Goal: Task Accomplishment & Management: Use online tool/utility

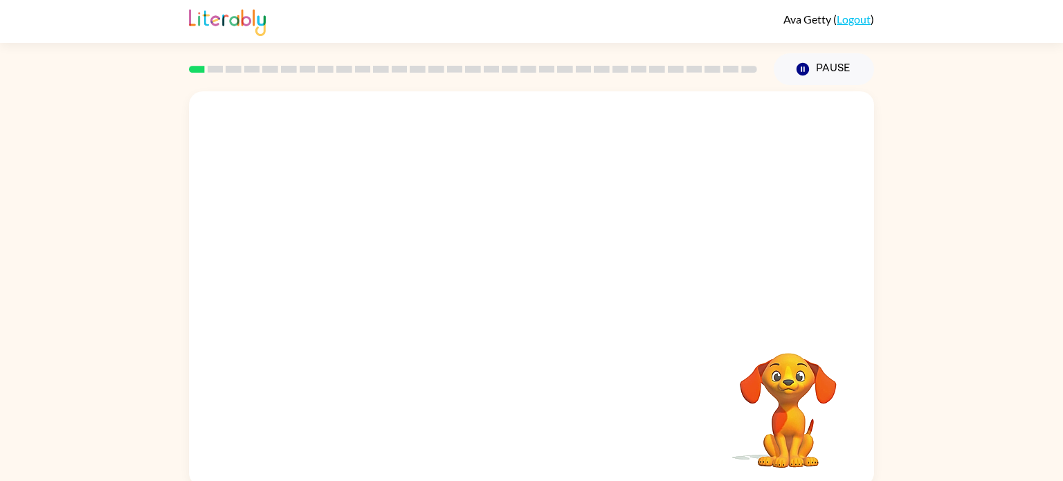
click at [805, 407] on video "Your browser must support playing .mp4 files to use Literably. Please try using…" at bounding box center [788, 401] width 138 height 138
click at [524, 130] on video "Your browser must support playing .mp4 files to use Literably. Please try using…" at bounding box center [531, 207] width 685 height 233
click at [539, 300] on icon "button" at bounding box center [532, 296] width 24 height 24
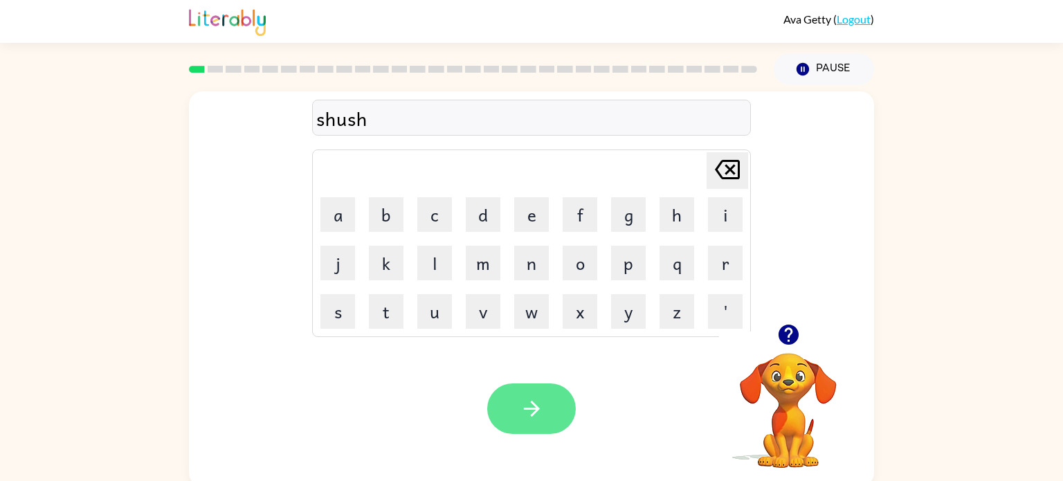
click at [556, 406] on button "button" at bounding box center [531, 408] width 89 height 51
click at [501, 398] on button "button" at bounding box center [531, 408] width 89 height 51
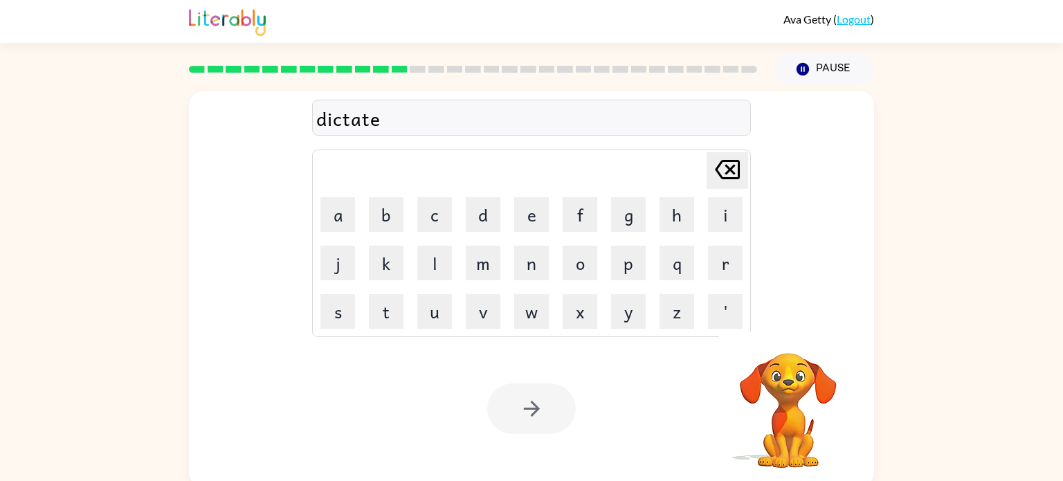
click at [520, 423] on div at bounding box center [531, 408] width 89 height 51
click at [520, 423] on button "button" at bounding box center [531, 408] width 89 height 51
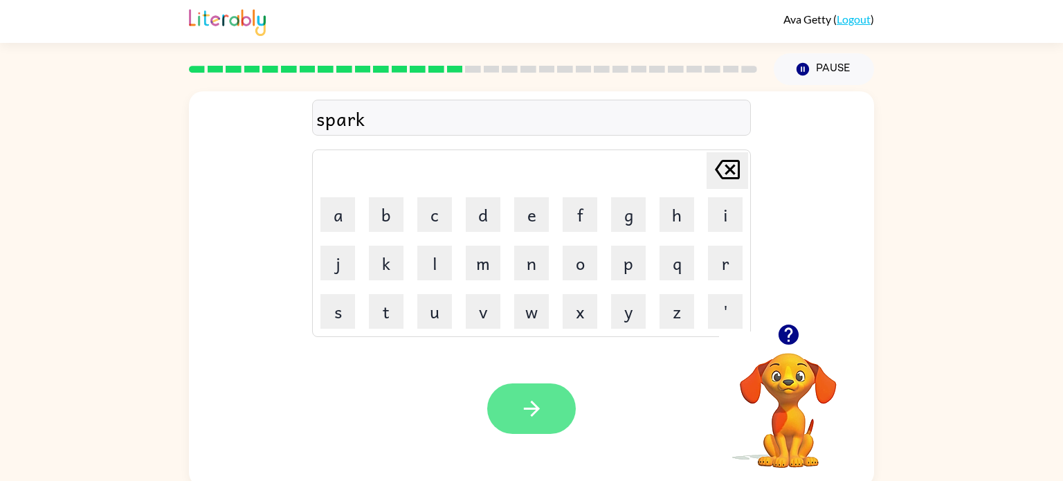
click at [520, 423] on button "button" at bounding box center [531, 408] width 89 height 51
click at [504, 419] on button "button" at bounding box center [531, 408] width 89 height 51
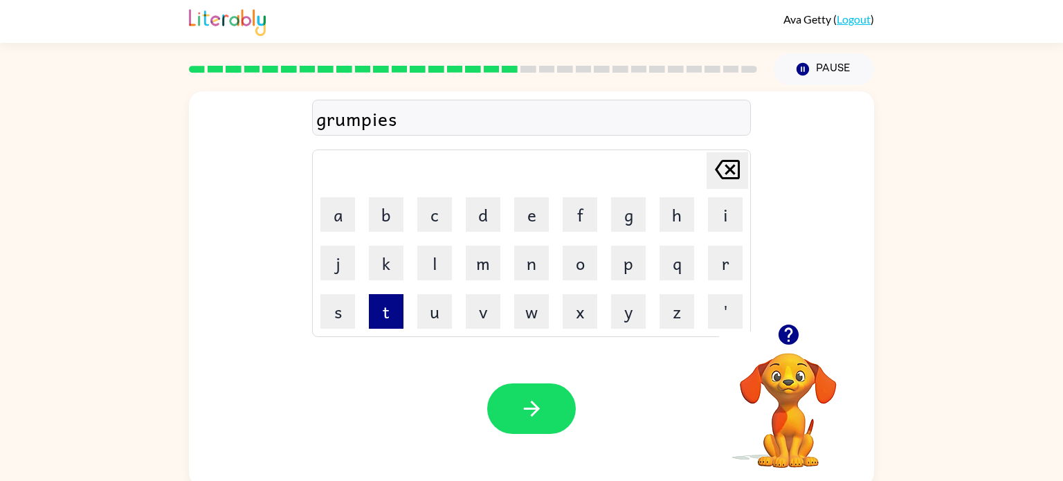
click at [379, 315] on button "t" at bounding box center [386, 311] width 35 height 35
type button "t"
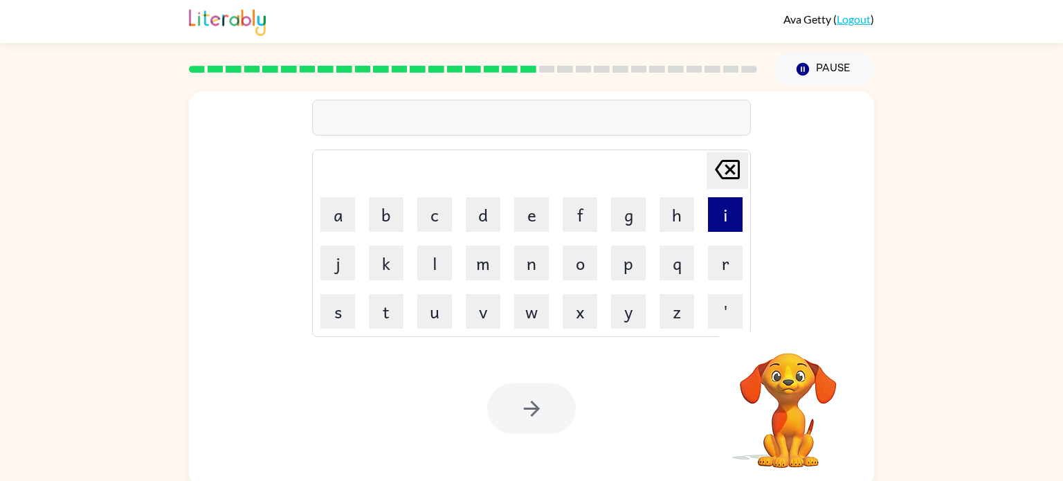
click at [737, 208] on button "i" at bounding box center [725, 214] width 35 height 35
click at [538, 275] on button "n" at bounding box center [531, 263] width 35 height 35
click at [437, 221] on button "c" at bounding box center [434, 214] width 35 height 35
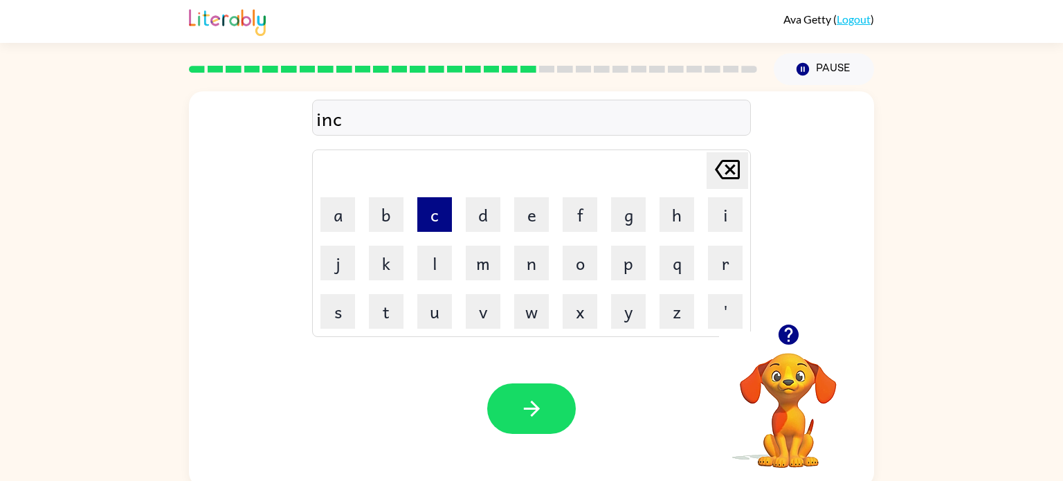
type button "c"
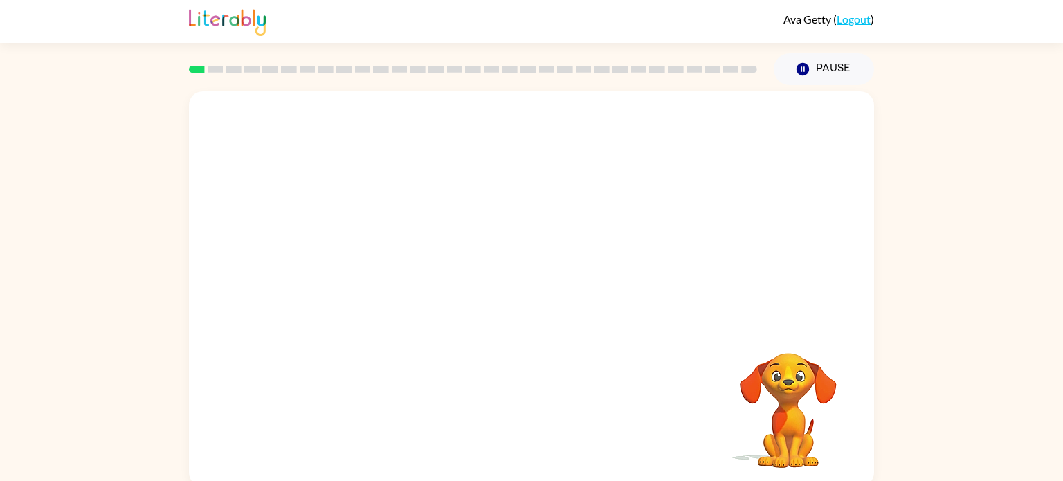
scroll to position [6, 0]
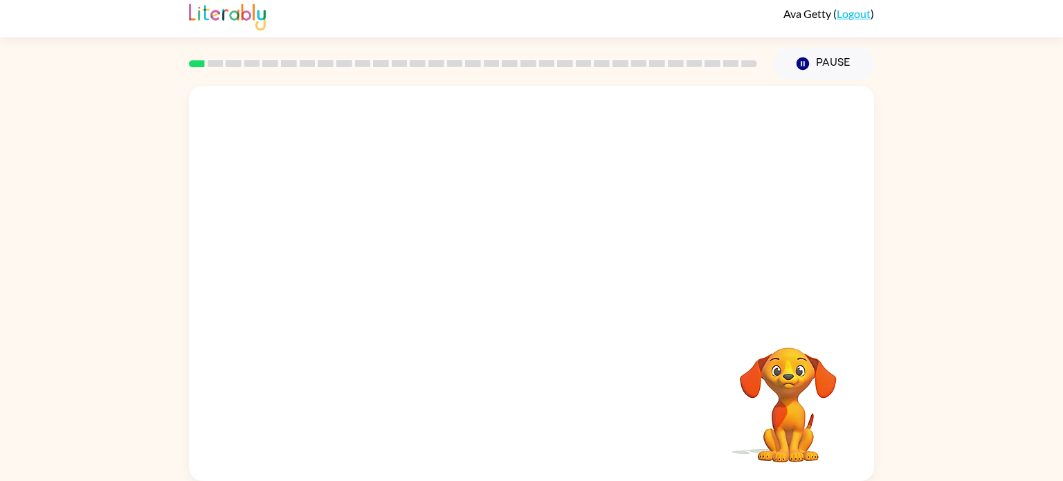
click at [770, 401] on video "Your browser must support playing .mp4 files to use Literably. Please try using…" at bounding box center [788, 395] width 138 height 138
click at [803, 392] on video "Your browser must support playing .mp4 files to use Literably. Please try using…" at bounding box center [788, 395] width 138 height 138
click at [370, 262] on video "Your browser must support playing .mp4 files to use Literably. Please try using…" at bounding box center [531, 202] width 685 height 233
click at [378, 260] on video "Your browser must support playing .mp4 files to use Literably. Please try using…" at bounding box center [531, 202] width 685 height 233
click at [370, 239] on video "Your browser must support playing .mp4 files to use Literably. Please try using…" at bounding box center [531, 202] width 685 height 233
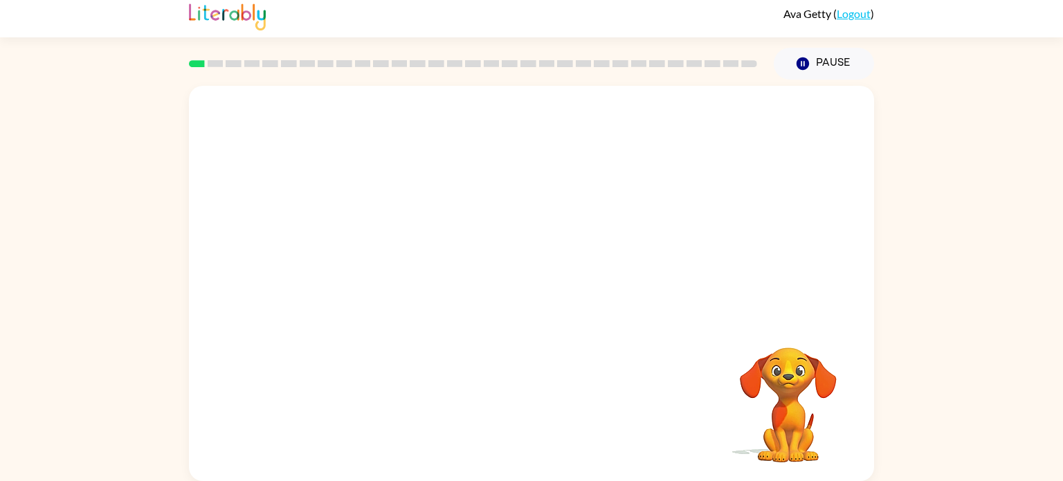
scroll to position [0, 0]
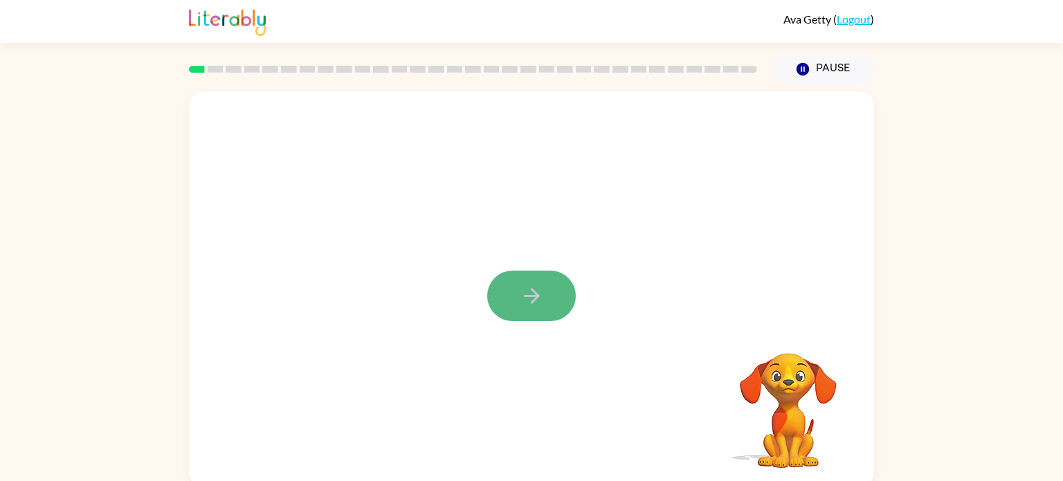
click at [516, 296] on button "button" at bounding box center [531, 296] width 89 height 51
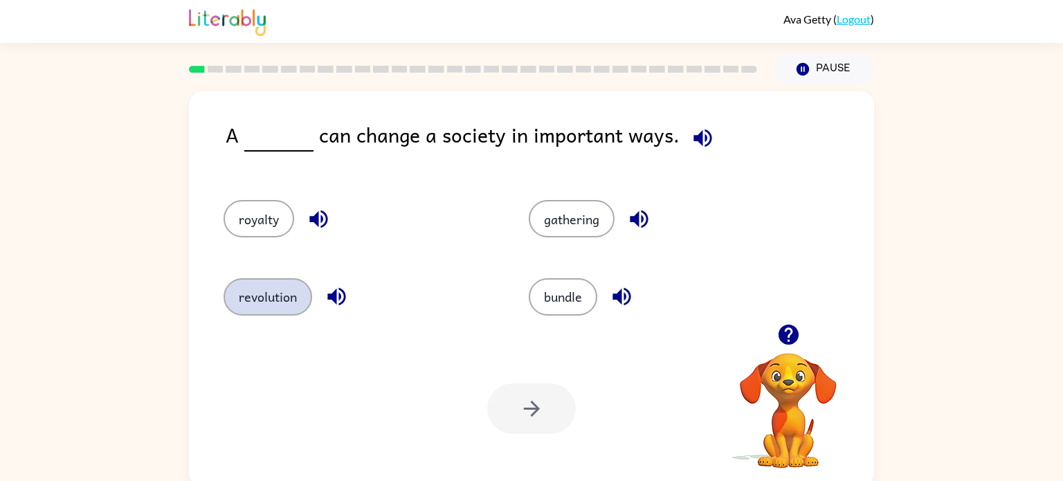
click at [255, 301] on button "revolution" at bounding box center [268, 296] width 89 height 37
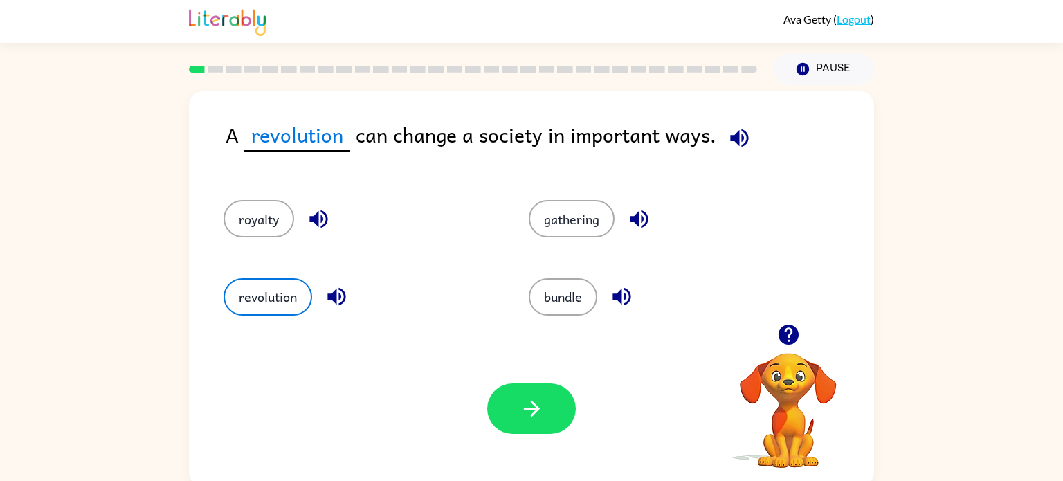
click at [540, 417] on icon "button" at bounding box center [532, 409] width 24 height 24
click at [538, 407] on div at bounding box center [531, 408] width 89 height 51
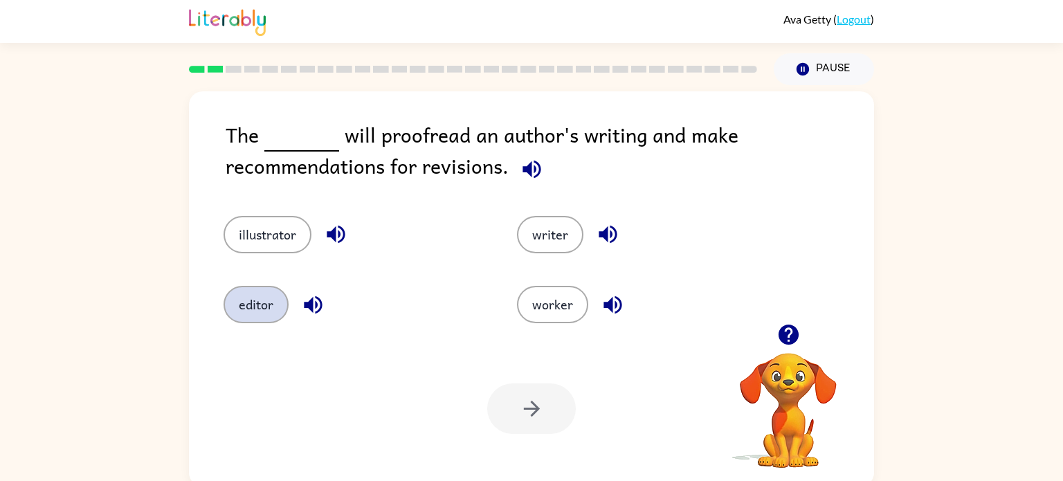
click at [262, 313] on button "editor" at bounding box center [256, 304] width 65 height 37
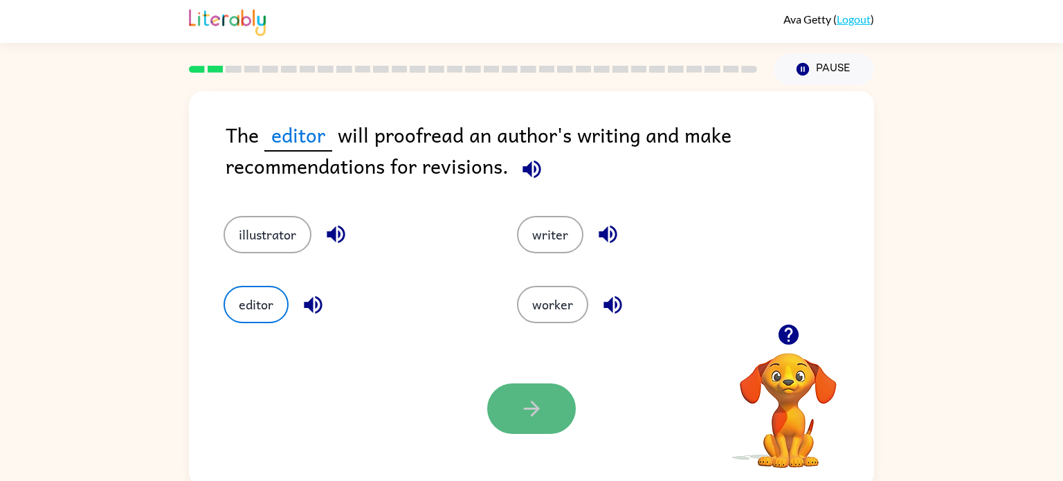
click at [558, 425] on button "button" at bounding box center [531, 408] width 89 height 51
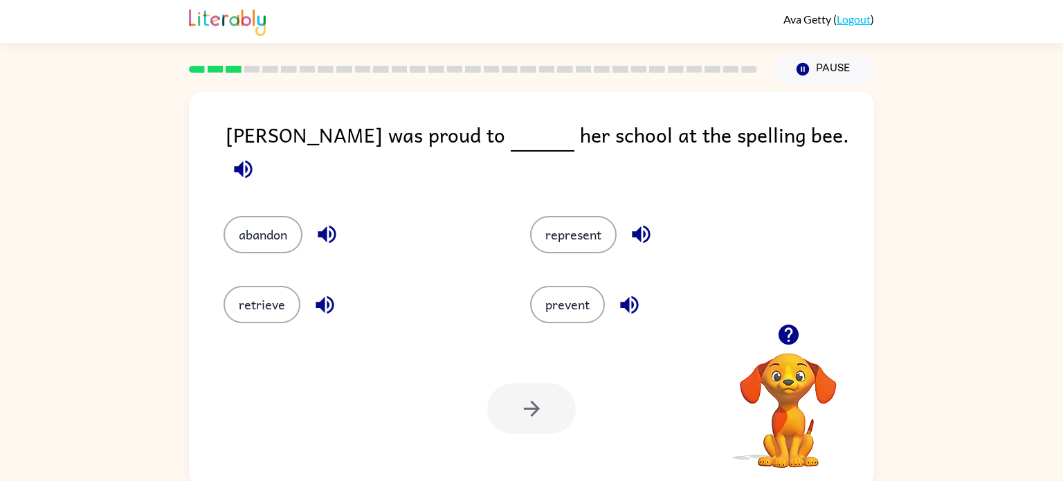
click at [583, 190] on div "represent" at bounding box center [657, 225] width 307 height 70
click at [564, 216] on button "represent" at bounding box center [573, 234] width 87 height 37
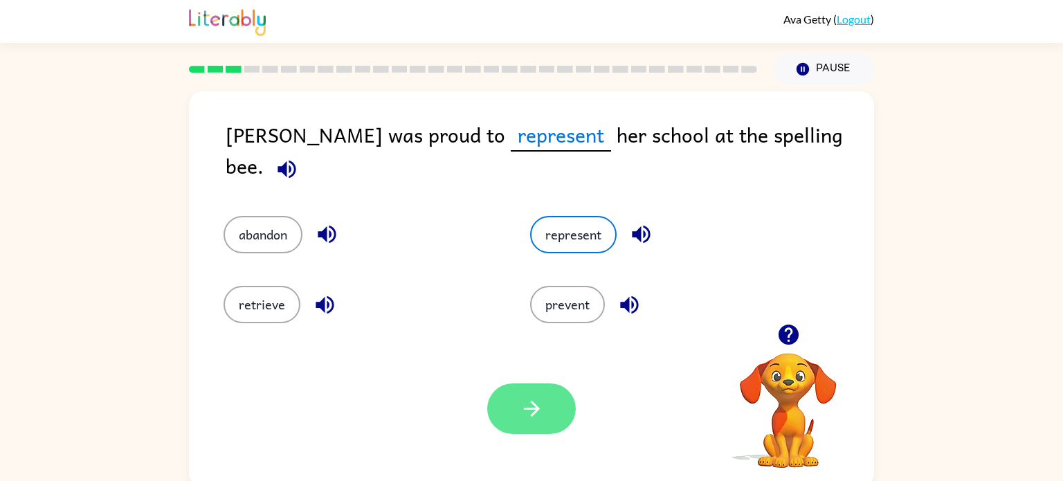
click at [521, 396] on button "button" at bounding box center [531, 408] width 89 height 51
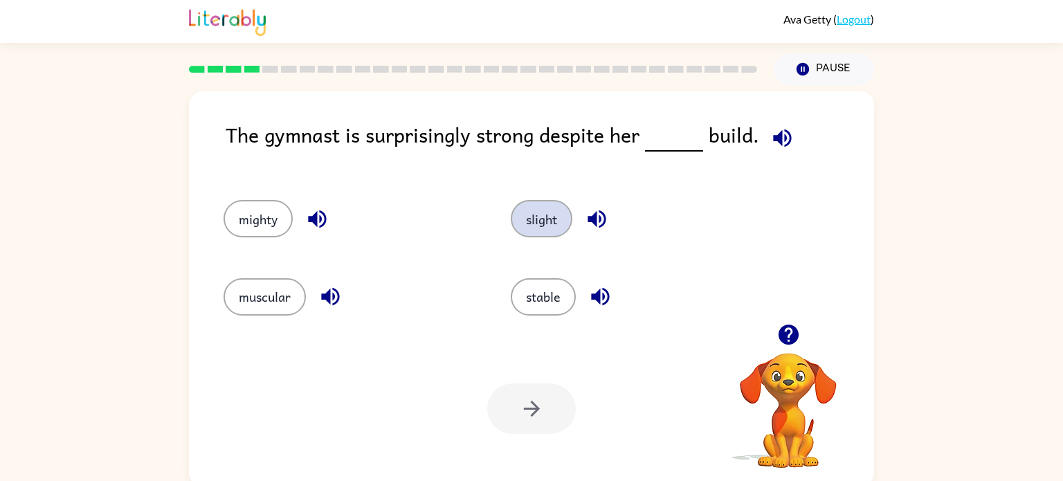
click at [529, 217] on button "slight" at bounding box center [542, 218] width 62 height 37
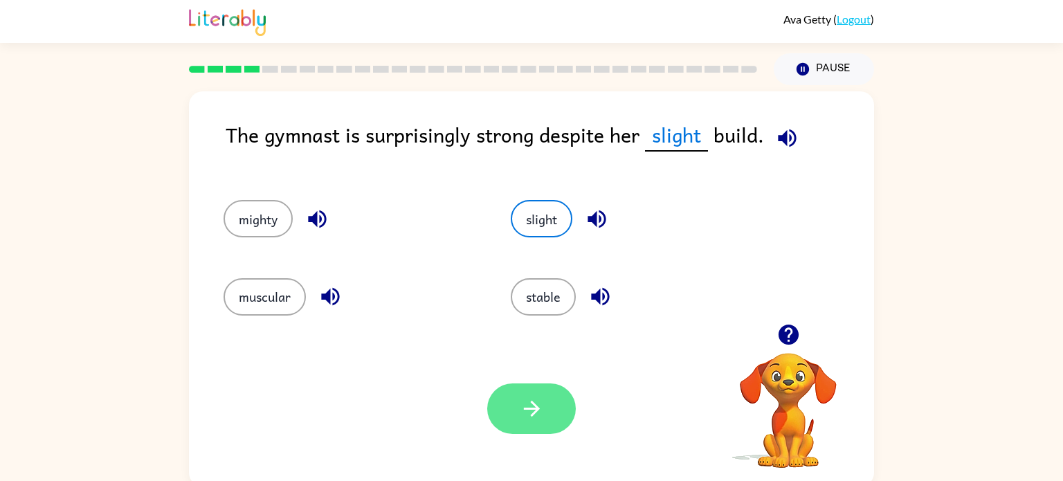
click at [535, 405] on icon "button" at bounding box center [531, 409] width 16 height 16
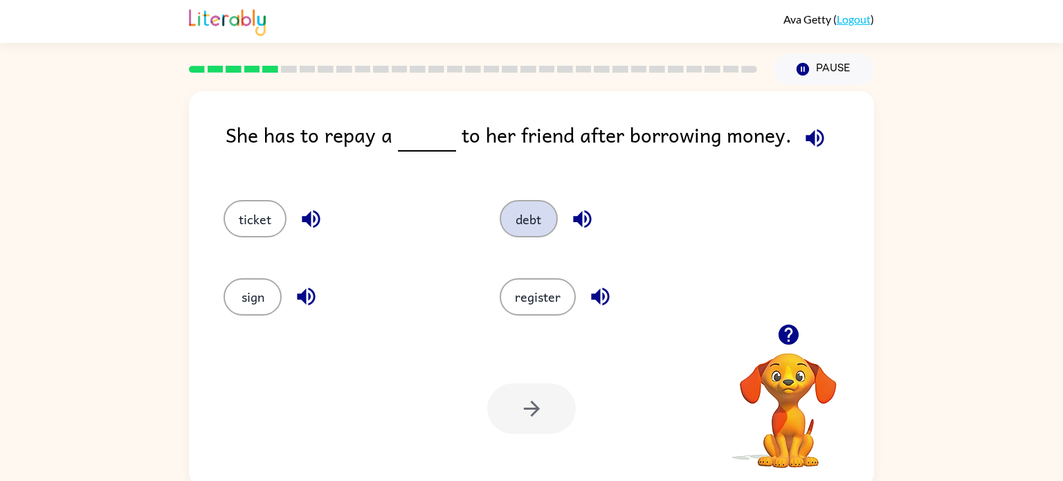
click at [530, 222] on button "debt" at bounding box center [529, 218] width 58 height 37
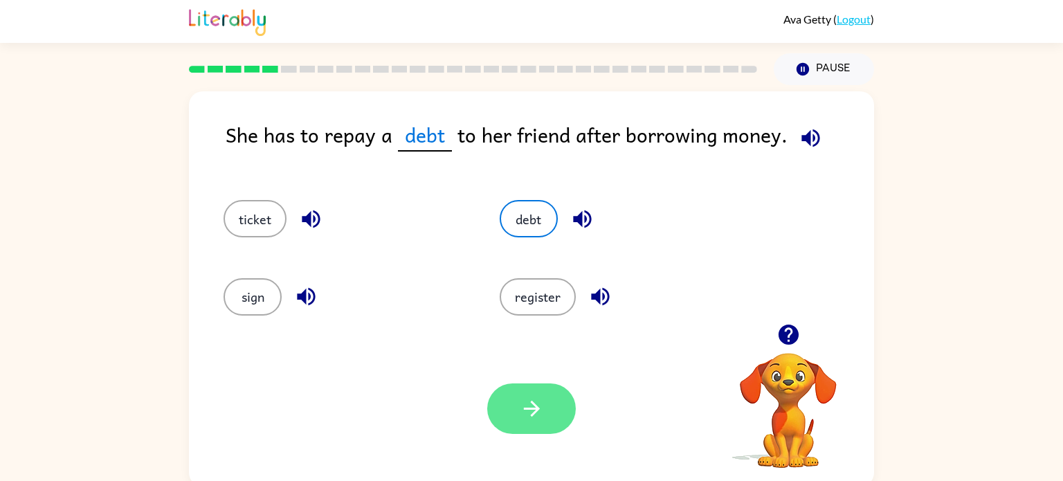
click at [543, 385] on button "button" at bounding box center [531, 408] width 89 height 51
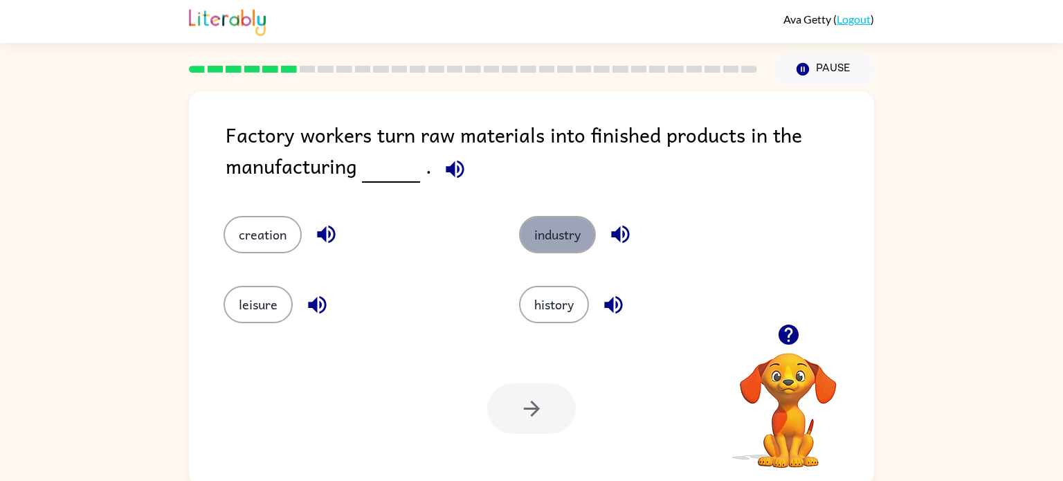
click at [563, 248] on button "industry" at bounding box center [557, 234] width 77 height 37
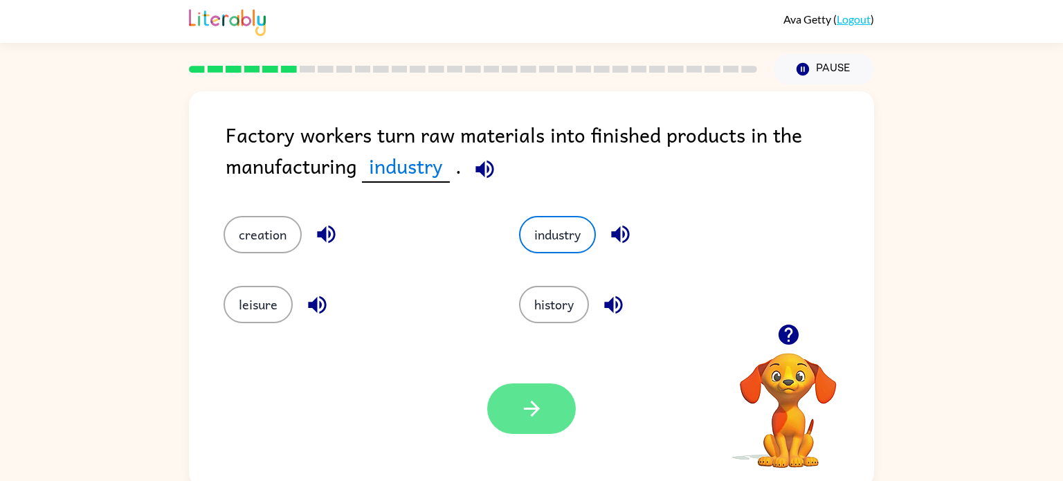
click at [505, 429] on button "button" at bounding box center [531, 408] width 89 height 51
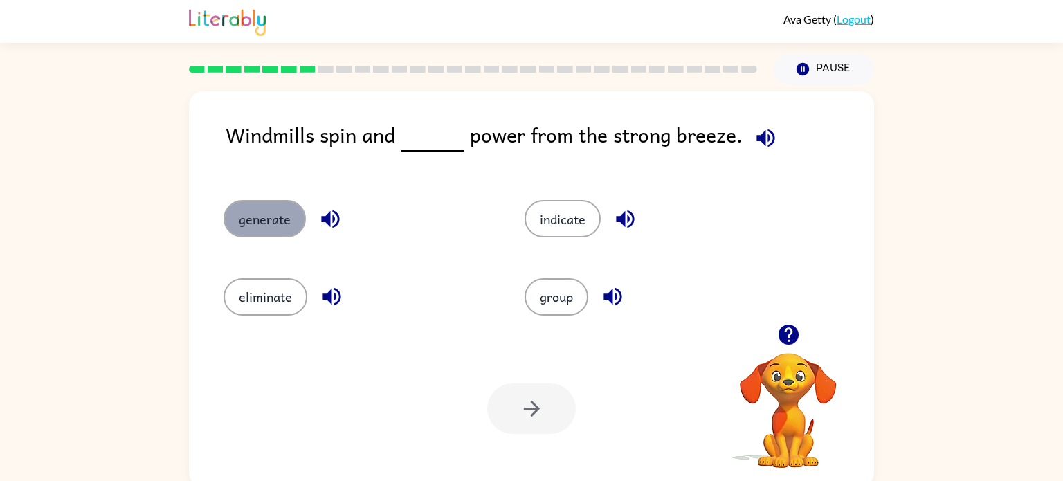
click at [276, 205] on button "generate" at bounding box center [265, 218] width 82 height 37
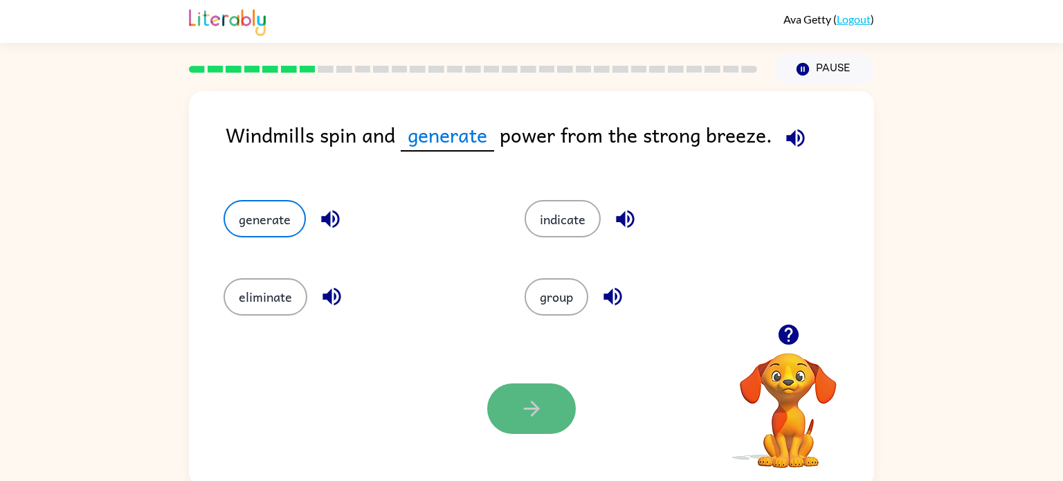
click at [544, 422] on button "button" at bounding box center [531, 408] width 89 height 51
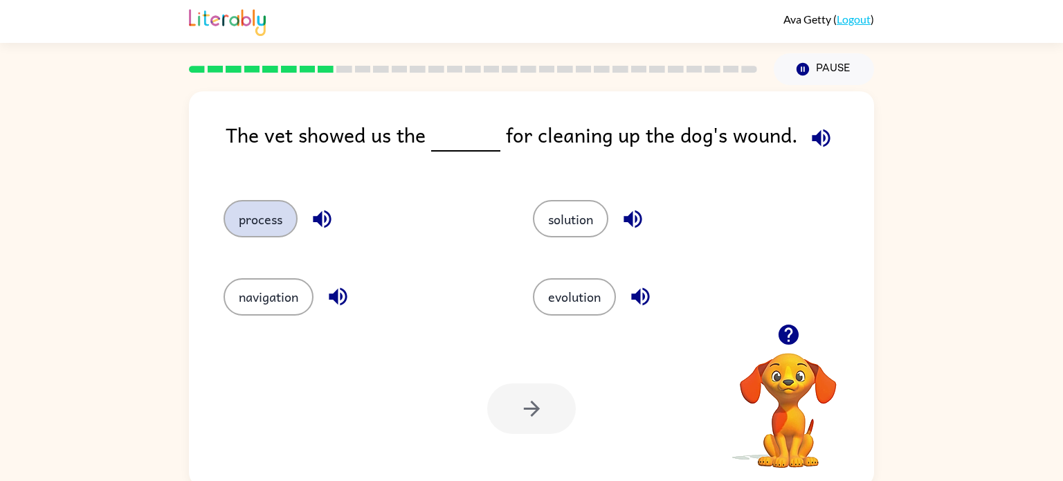
click at [280, 217] on button "process" at bounding box center [261, 218] width 74 height 37
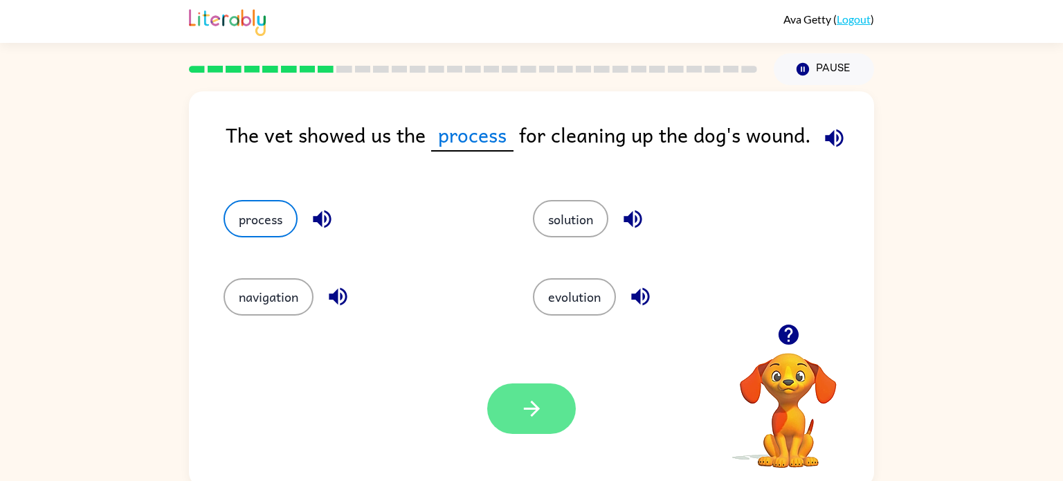
click at [522, 424] on button "button" at bounding box center [531, 408] width 89 height 51
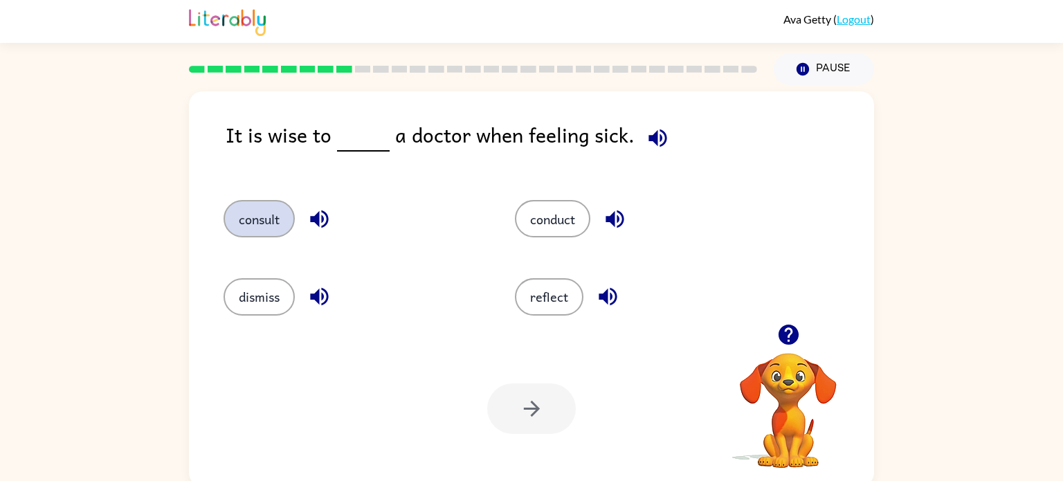
click at [244, 219] on button "consult" at bounding box center [259, 218] width 71 height 37
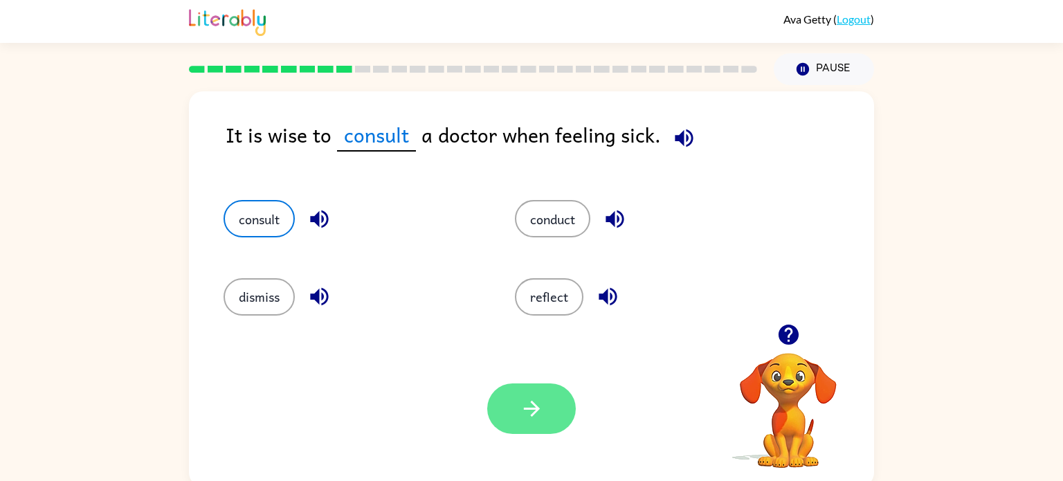
click at [559, 408] on button "button" at bounding box center [531, 408] width 89 height 51
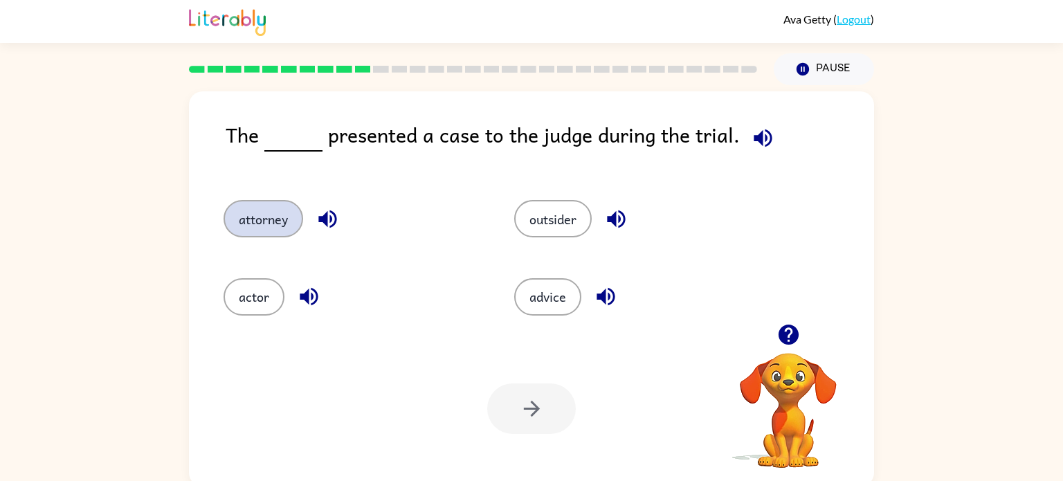
click at [279, 219] on button "attorney" at bounding box center [264, 218] width 80 height 37
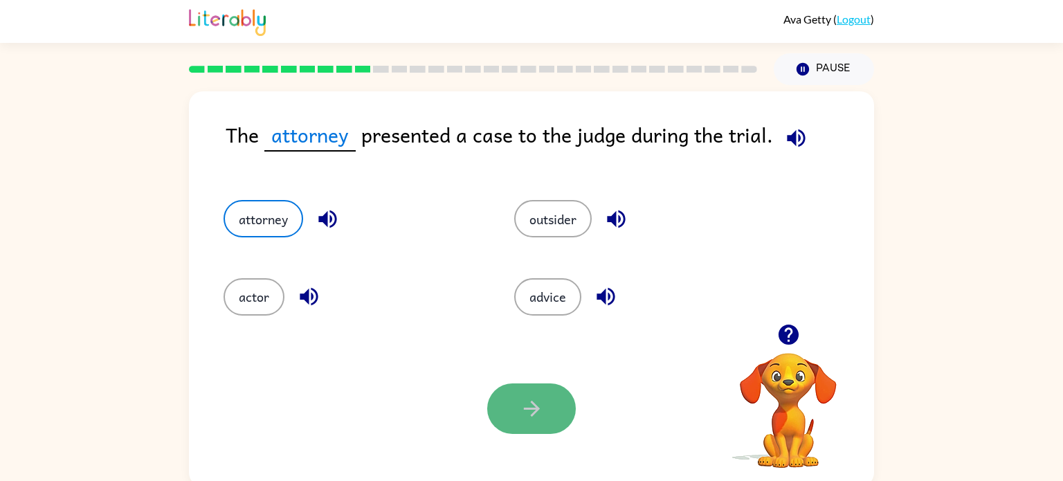
click at [532, 400] on icon "button" at bounding box center [532, 409] width 24 height 24
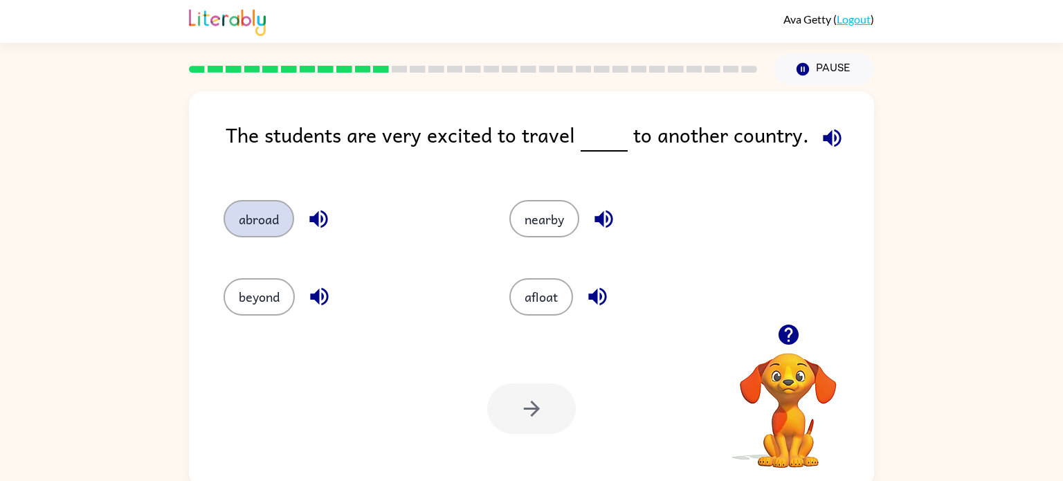
click at [274, 224] on button "abroad" at bounding box center [259, 218] width 71 height 37
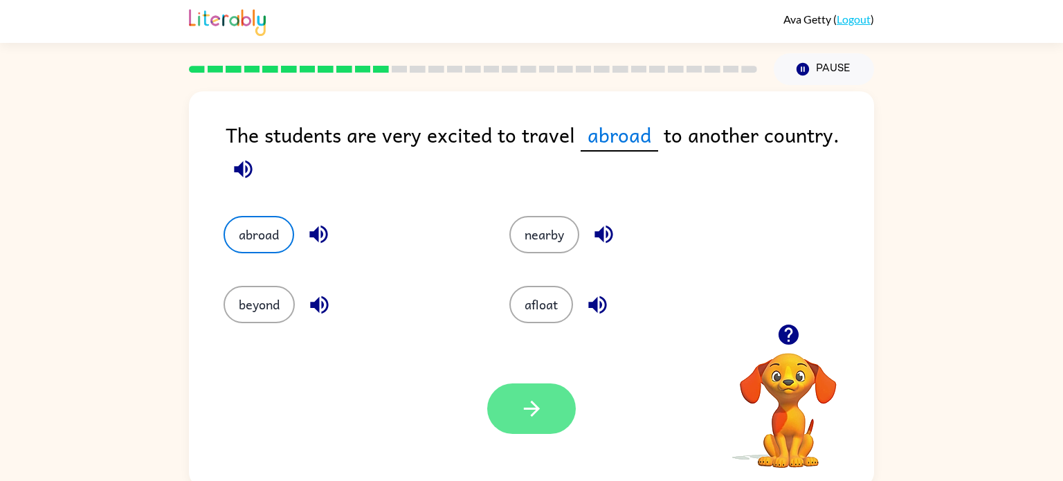
click at [518, 406] on button "button" at bounding box center [531, 408] width 89 height 51
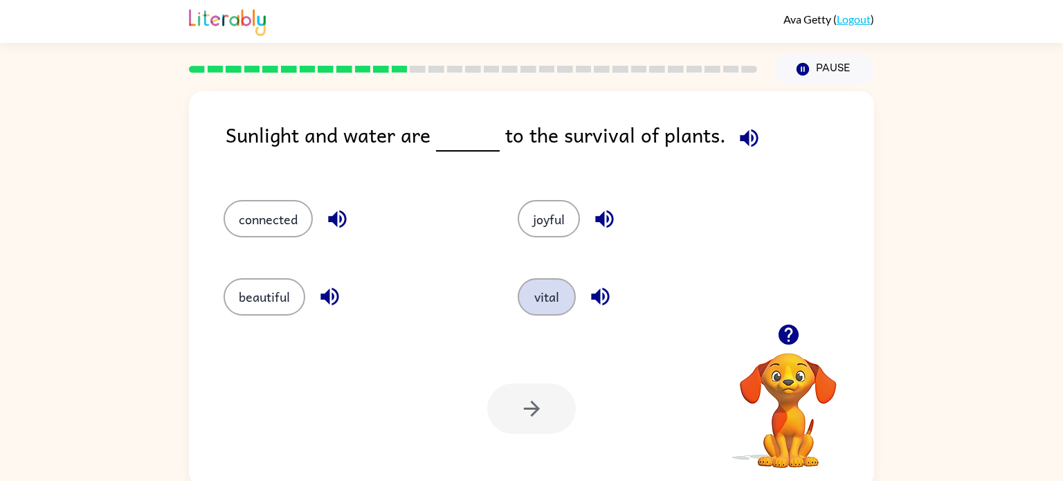
click at [541, 289] on button "vital" at bounding box center [547, 296] width 58 height 37
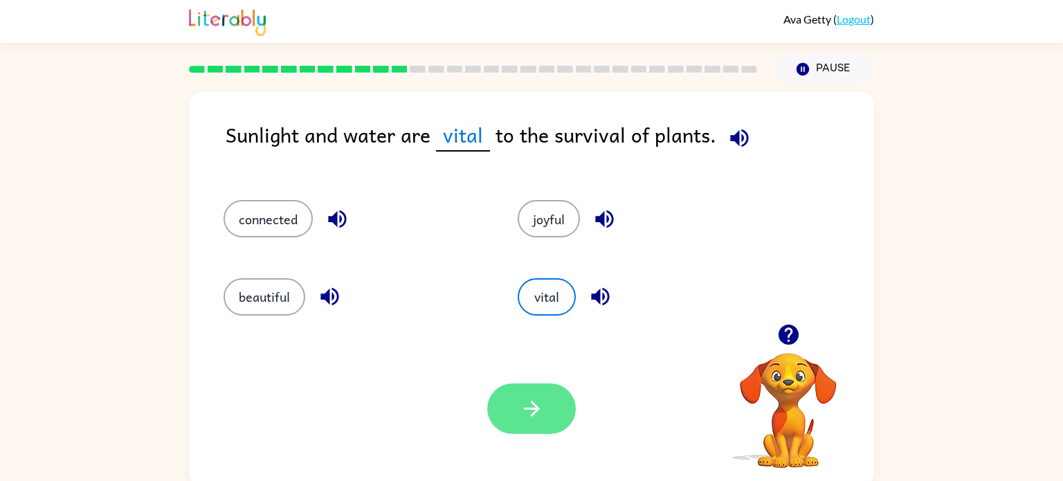
click at [525, 406] on icon "button" at bounding box center [532, 409] width 24 height 24
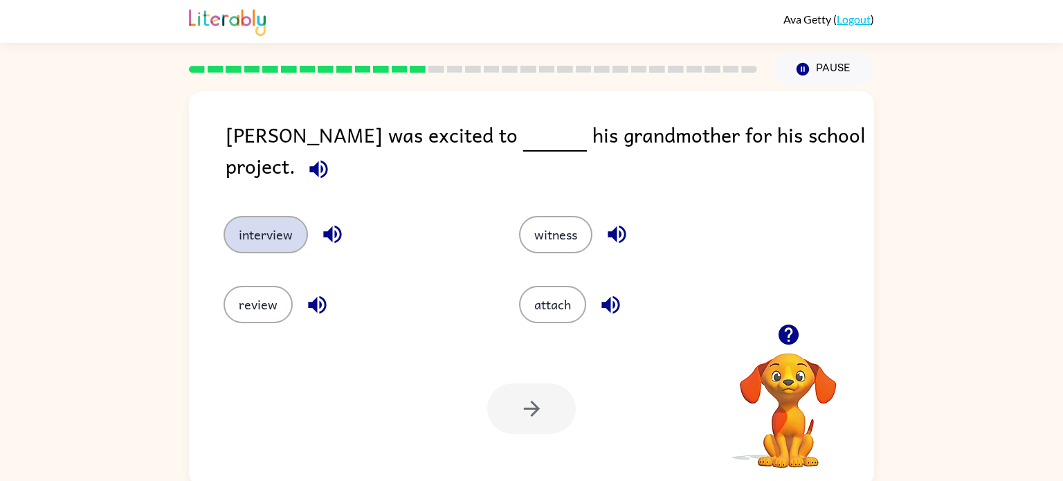
click at [268, 233] on button "interview" at bounding box center [266, 234] width 84 height 37
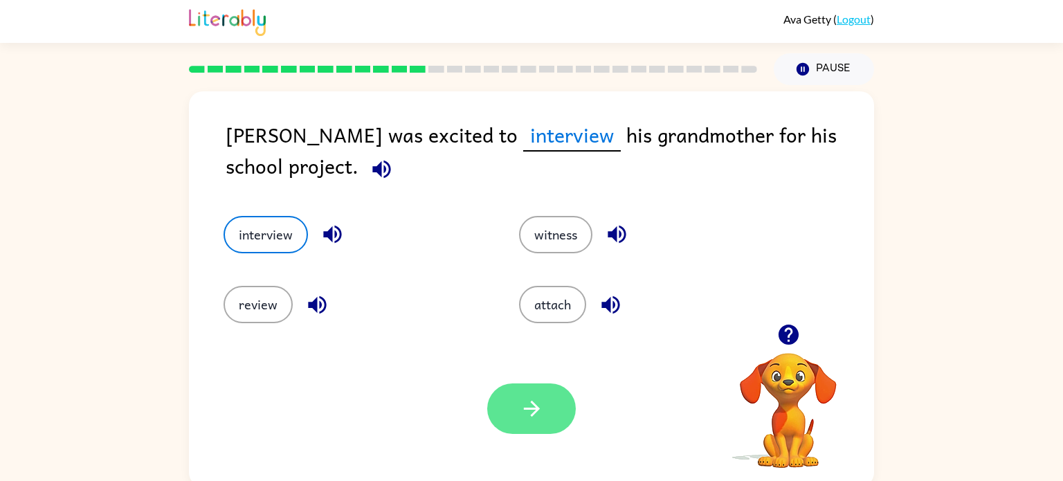
click at [500, 415] on button "button" at bounding box center [531, 408] width 89 height 51
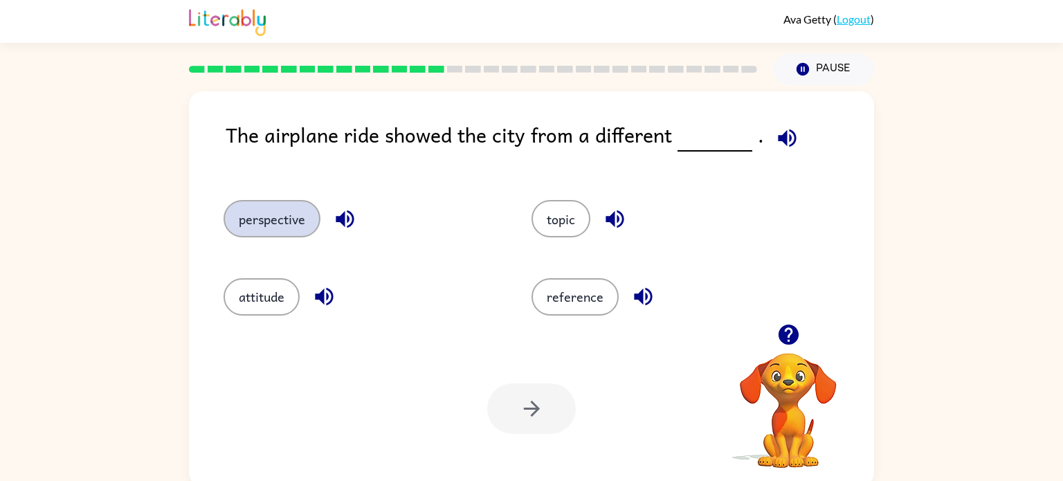
click at [305, 205] on button "perspective" at bounding box center [272, 218] width 97 height 37
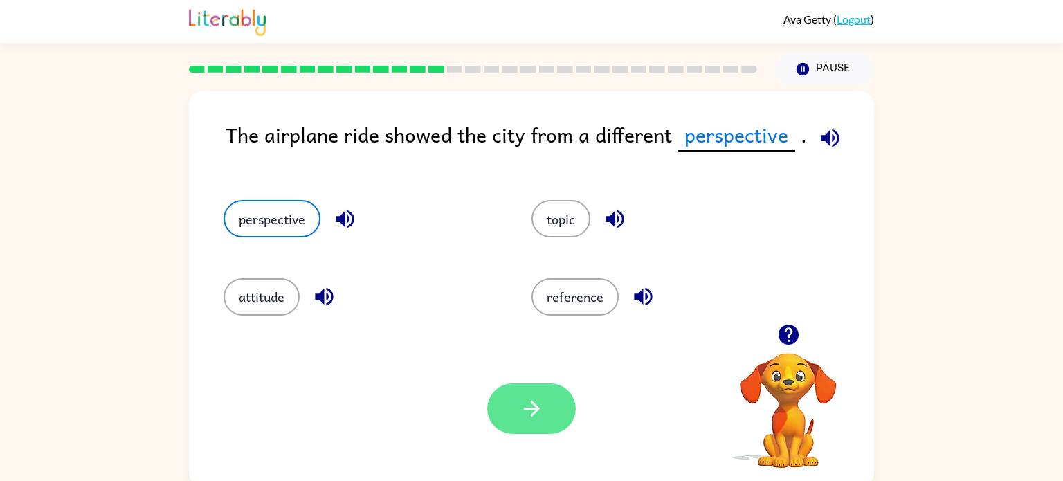
click at [506, 399] on button "button" at bounding box center [531, 408] width 89 height 51
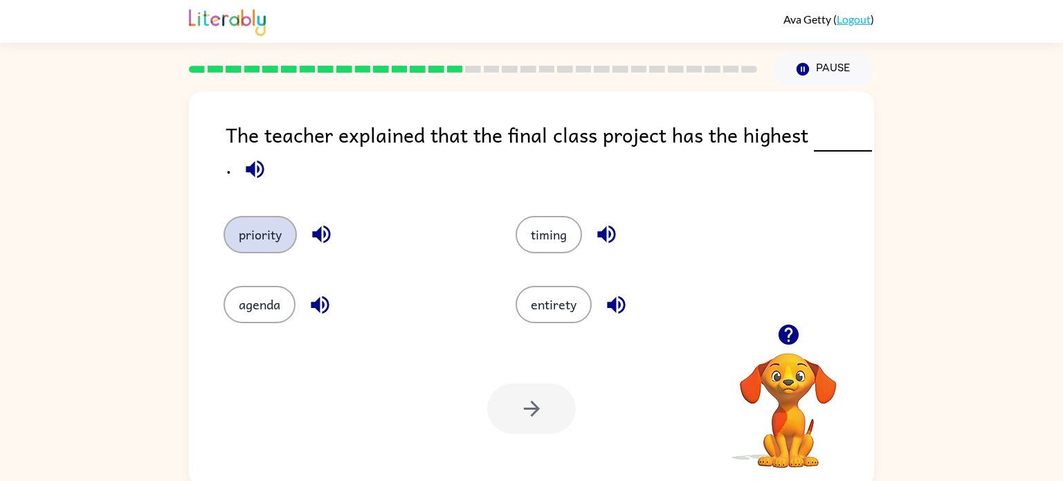
click at [261, 230] on button "priority" at bounding box center [260, 234] width 73 height 37
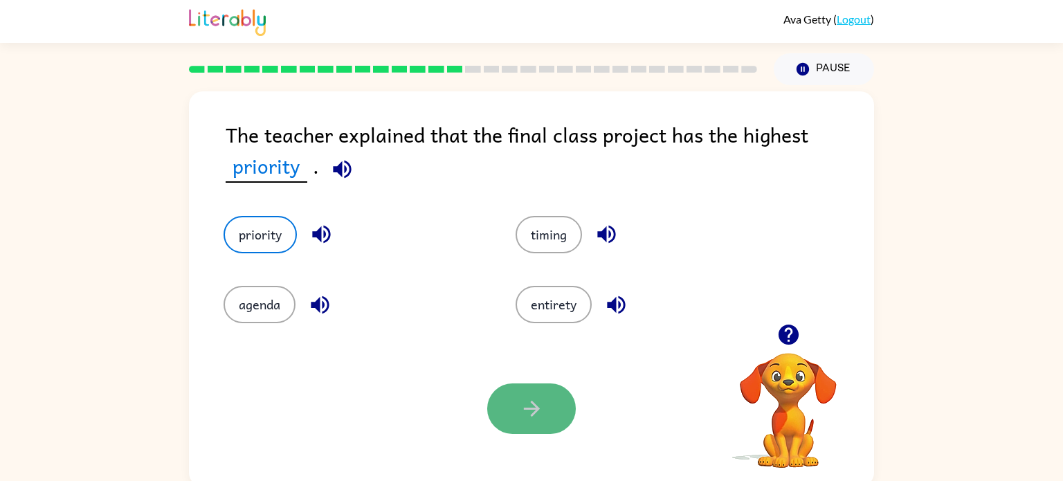
click at [539, 424] on button "button" at bounding box center [531, 408] width 89 height 51
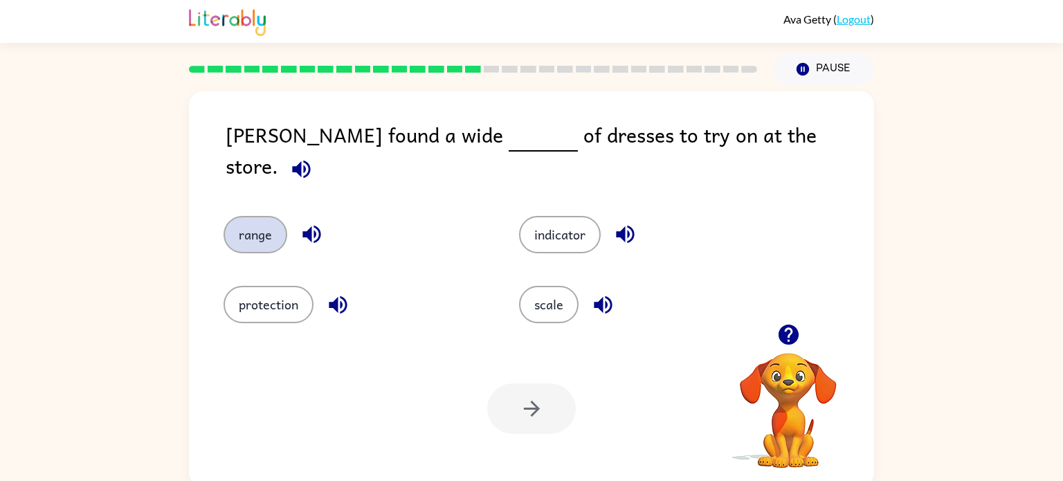
click at [259, 216] on button "range" at bounding box center [256, 234] width 64 height 37
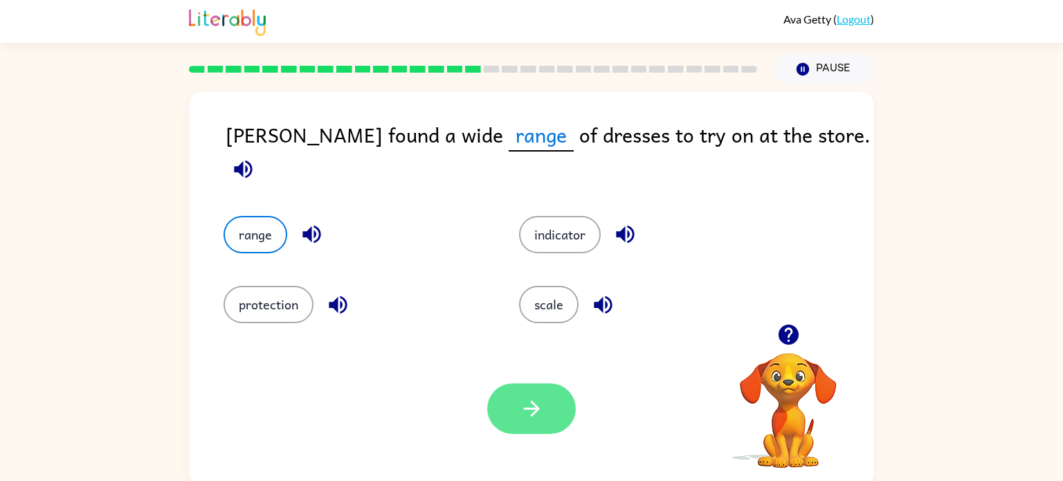
click at [539, 424] on button "button" at bounding box center [531, 408] width 89 height 51
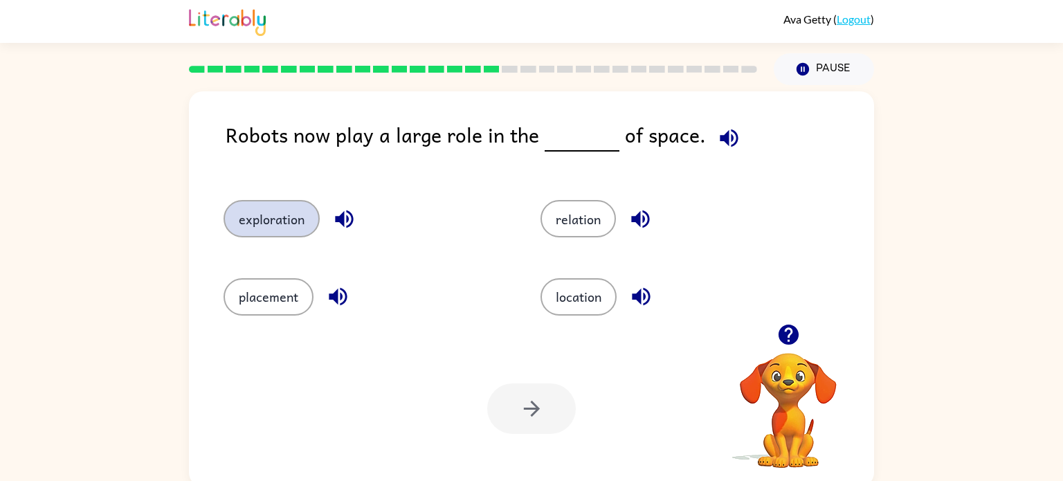
click at [274, 223] on button "exploration" at bounding box center [272, 218] width 96 height 37
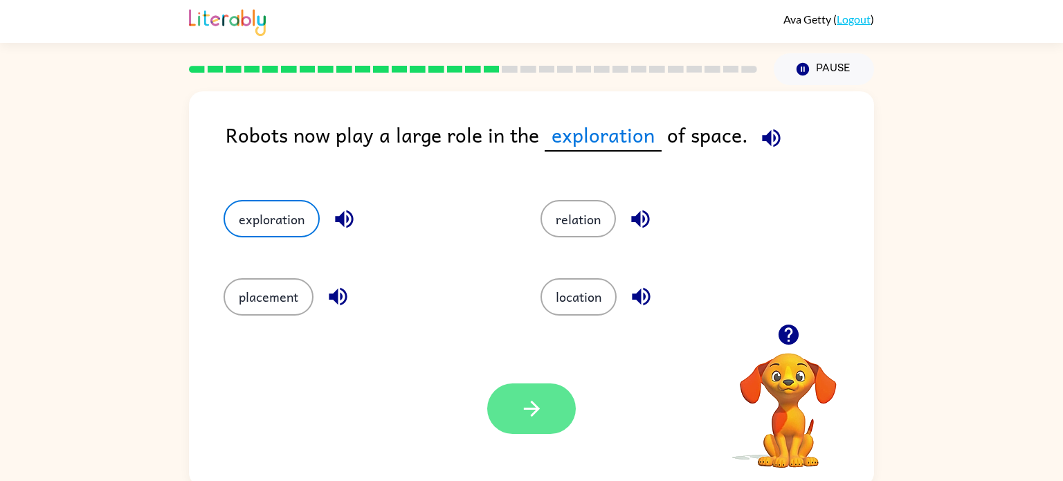
click at [538, 399] on icon "button" at bounding box center [532, 409] width 24 height 24
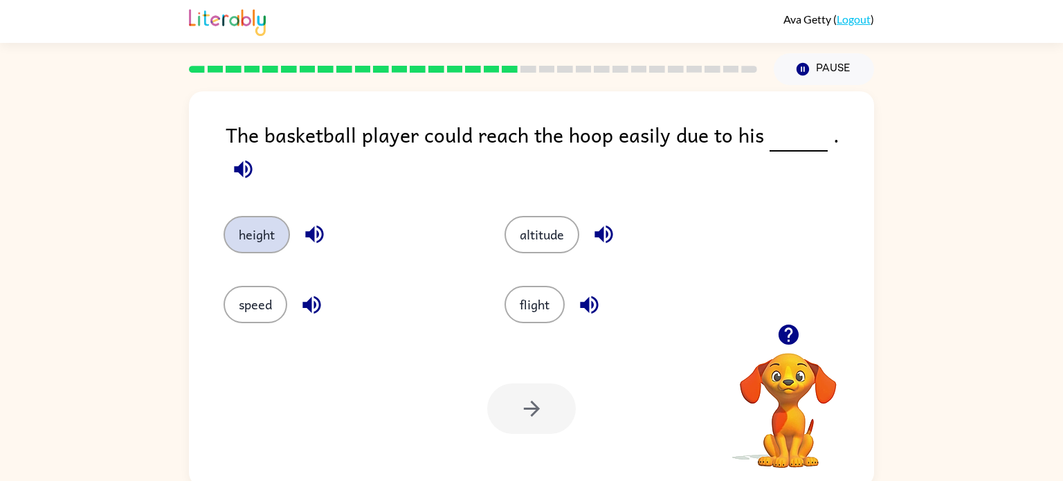
click at [256, 217] on button "height" at bounding box center [257, 234] width 66 height 37
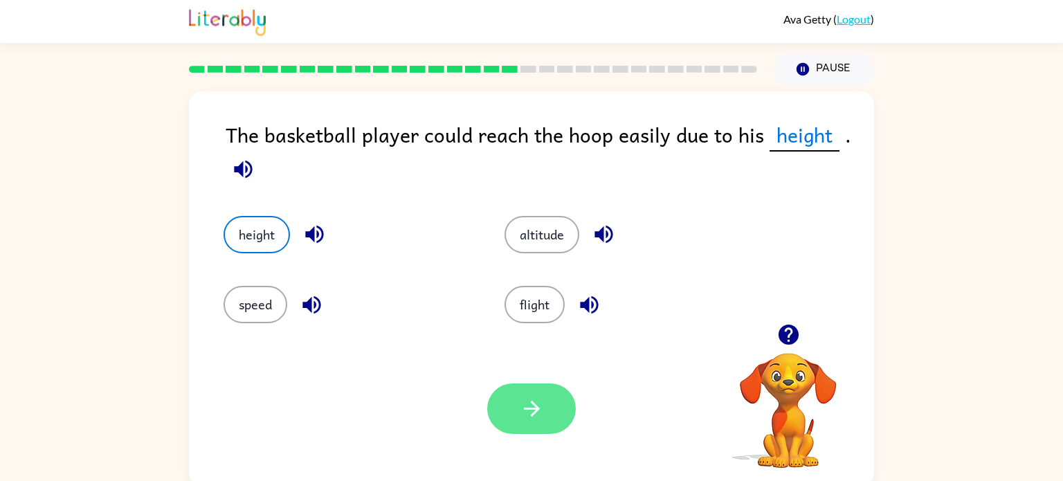
click at [524, 427] on button "button" at bounding box center [531, 408] width 89 height 51
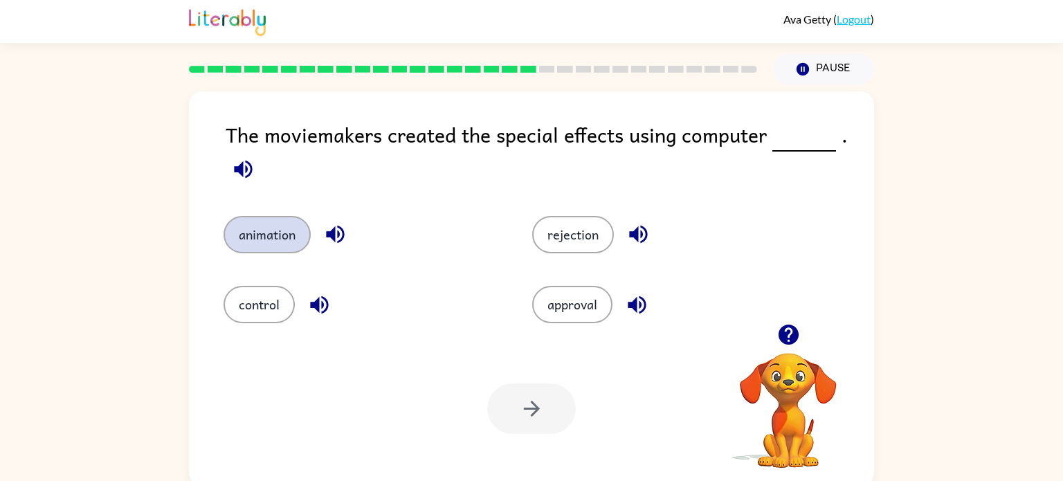
click at [257, 219] on button "animation" at bounding box center [267, 234] width 87 height 37
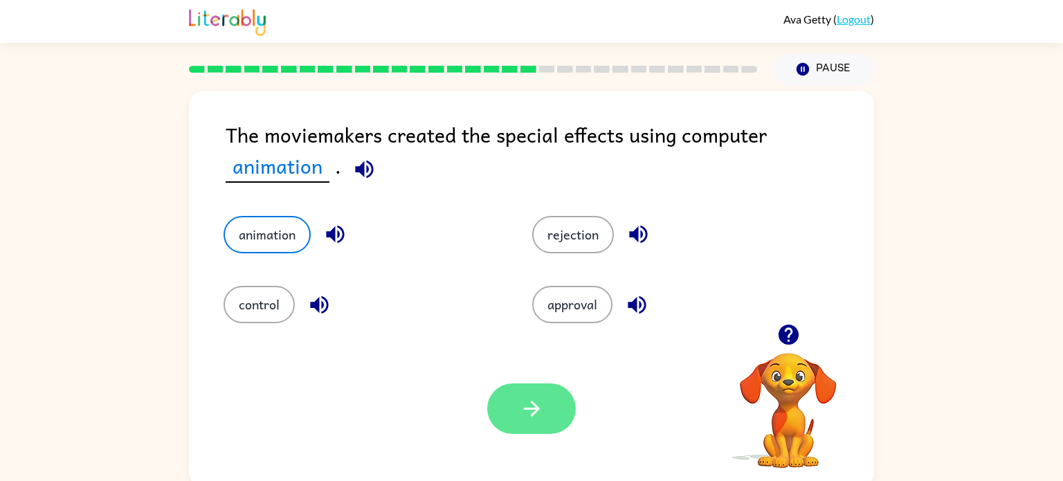
click at [555, 410] on button "button" at bounding box center [531, 408] width 89 height 51
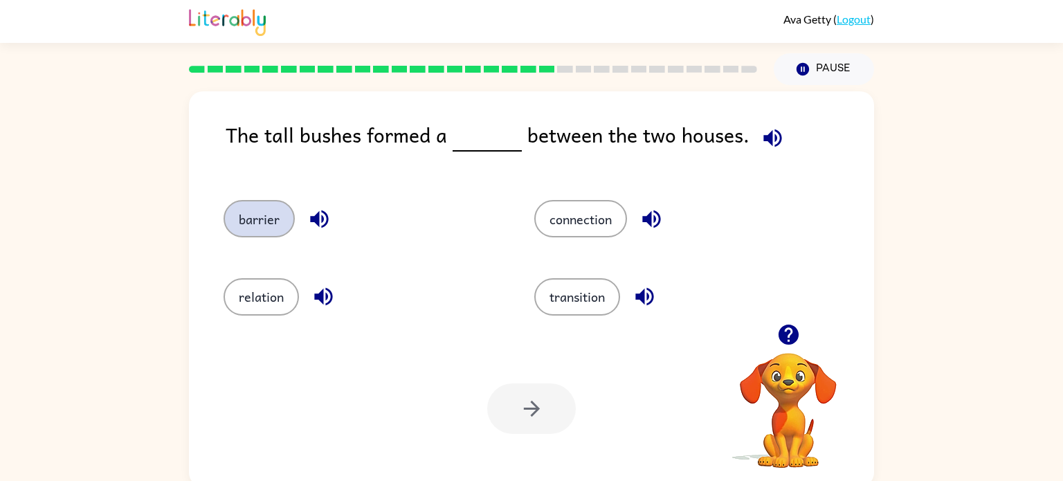
click at [243, 208] on button "barrier" at bounding box center [259, 218] width 71 height 37
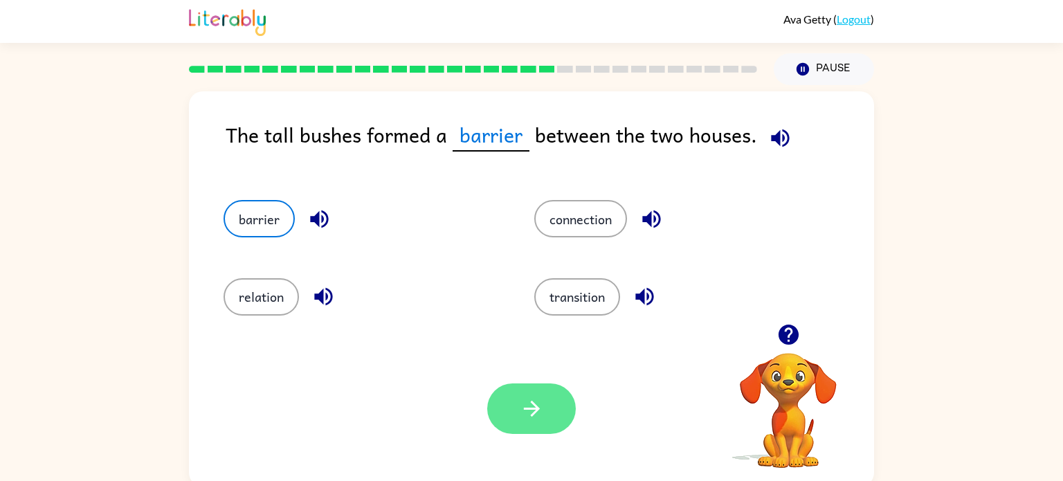
click at [534, 417] on icon "button" at bounding box center [532, 409] width 24 height 24
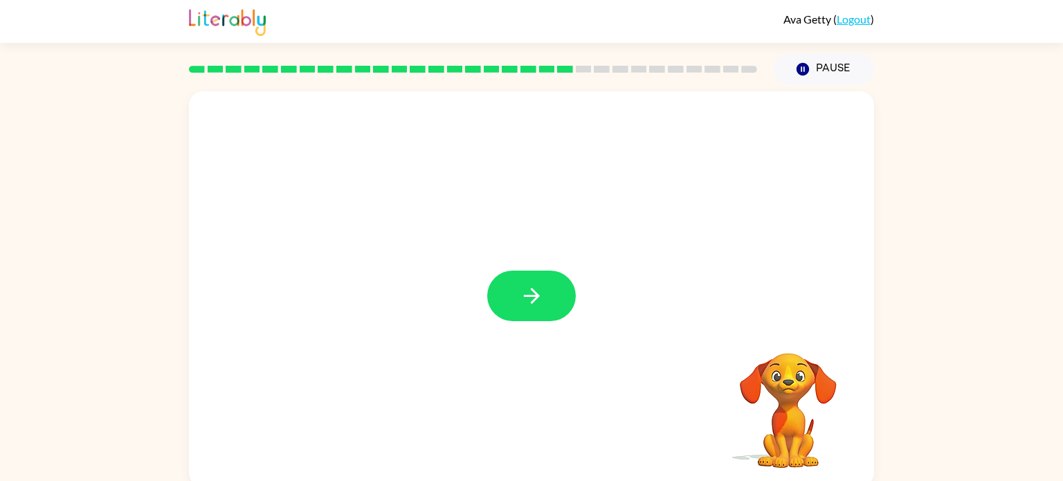
click at [525, 295] on icon "button" at bounding box center [532, 296] width 24 height 24
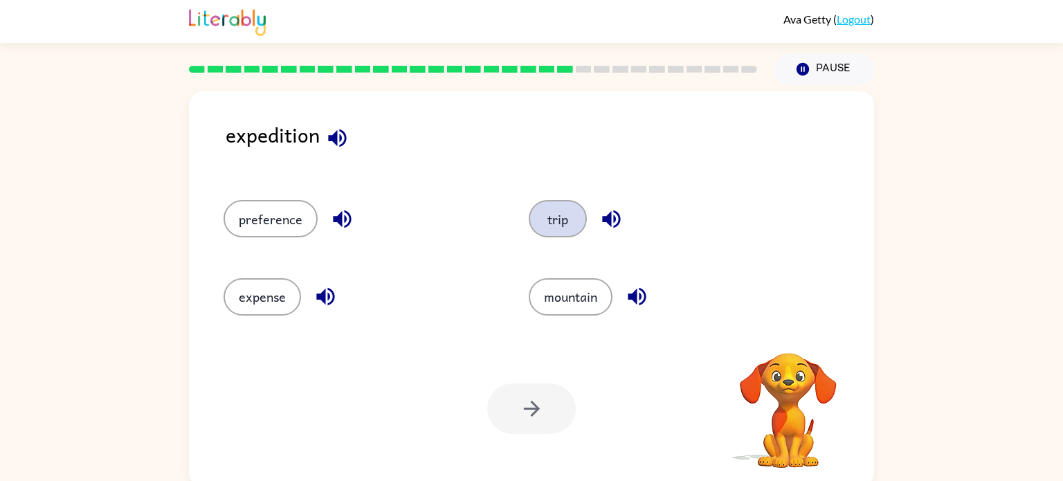
click at [535, 227] on button "trip" at bounding box center [558, 218] width 58 height 37
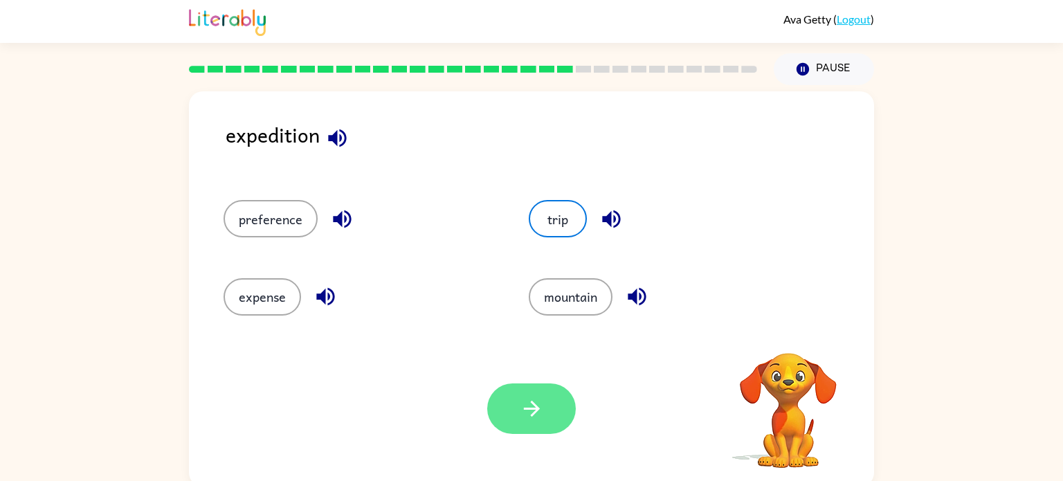
click at [547, 410] on button "button" at bounding box center [531, 408] width 89 height 51
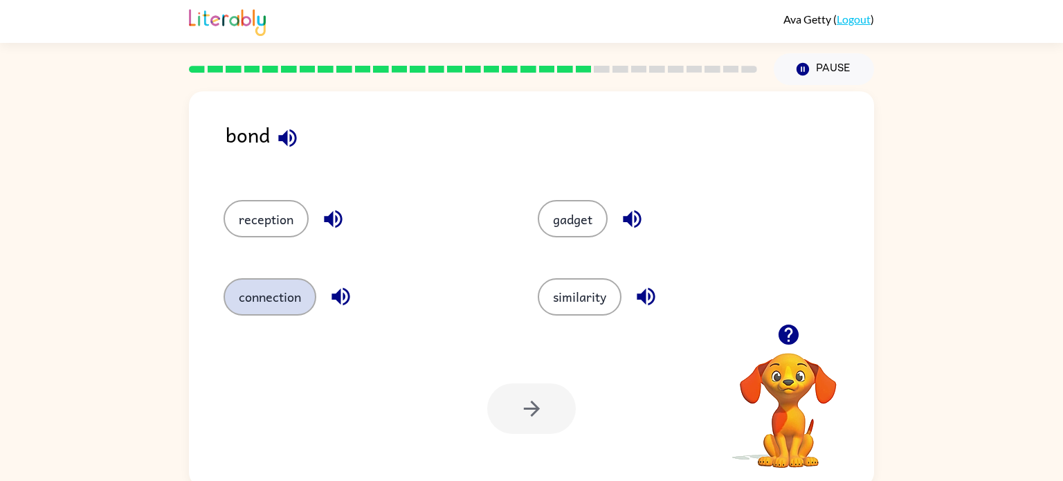
click at [262, 285] on button "connection" at bounding box center [270, 296] width 93 height 37
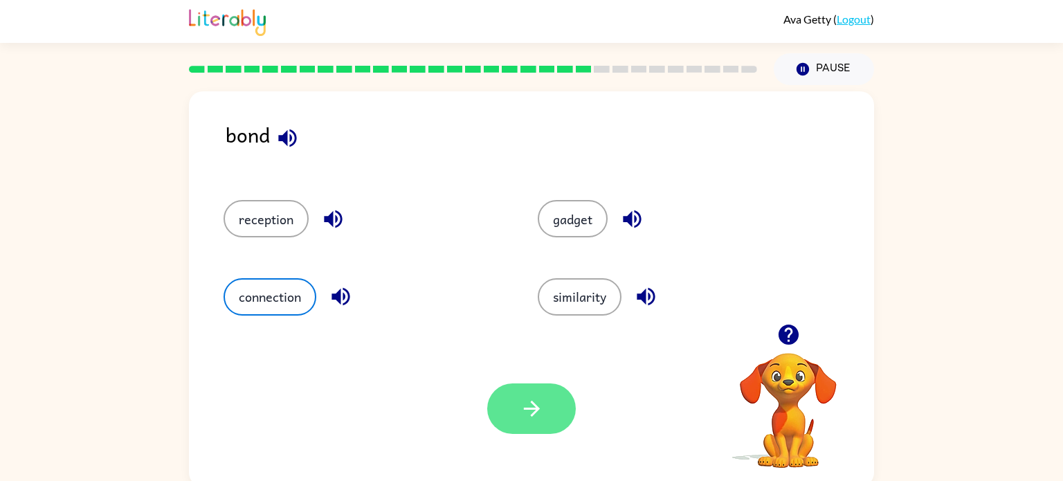
click at [507, 399] on button "button" at bounding box center [531, 408] width 89 height 51
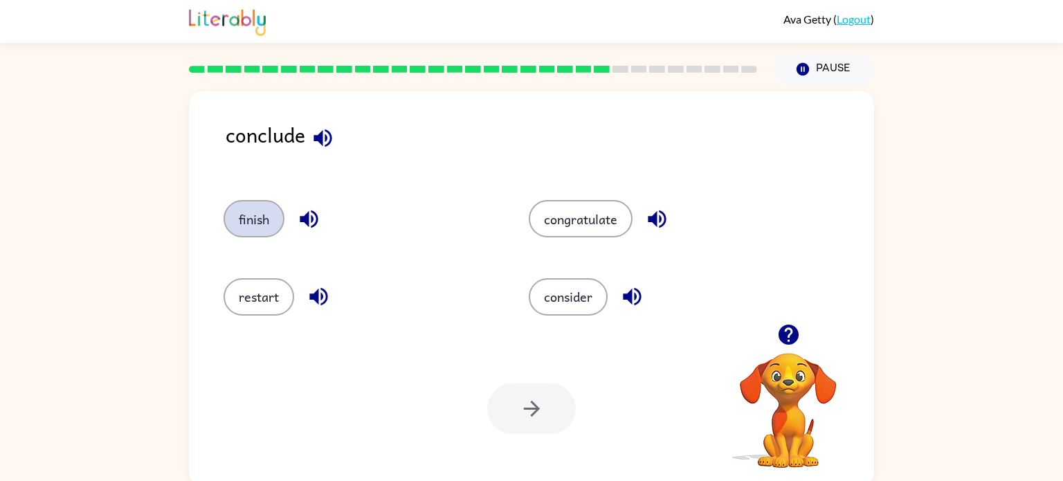
click at [253, 221] on button "finish" at bounding box center [254, 218] width 61 height 37
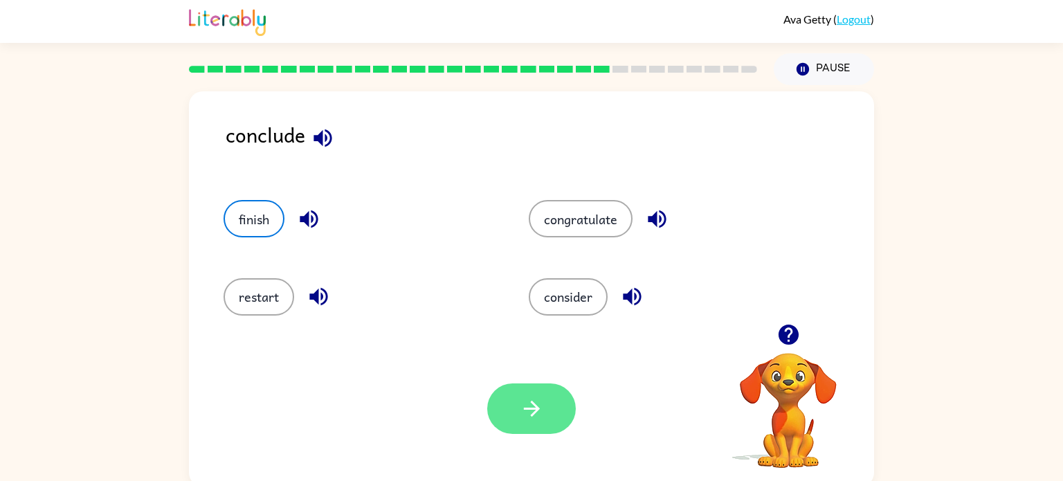
click at [532, 419] on icon "button" at bounding box center [532, 409] width 24 height 24
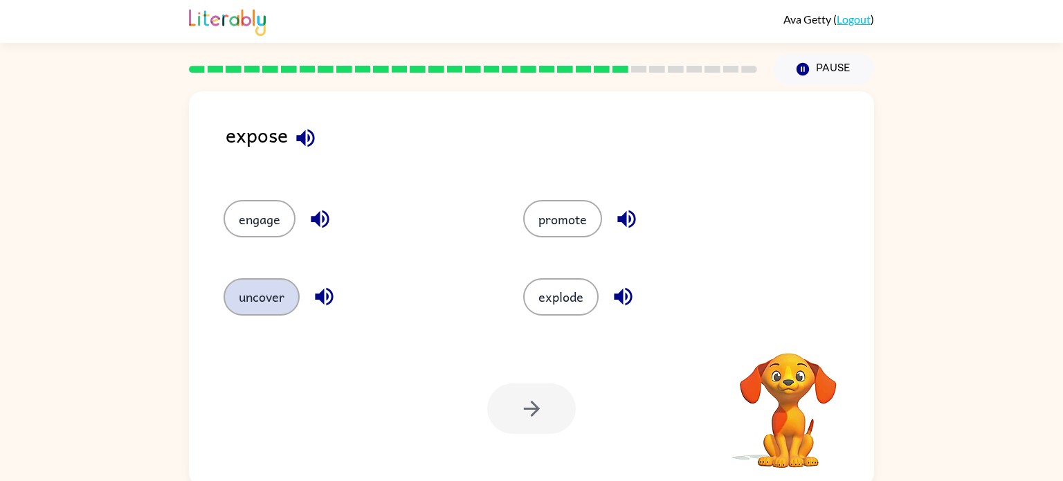
click at [253, 288] on button "uncover" at bounding box center [262, 296] width 76 height 37
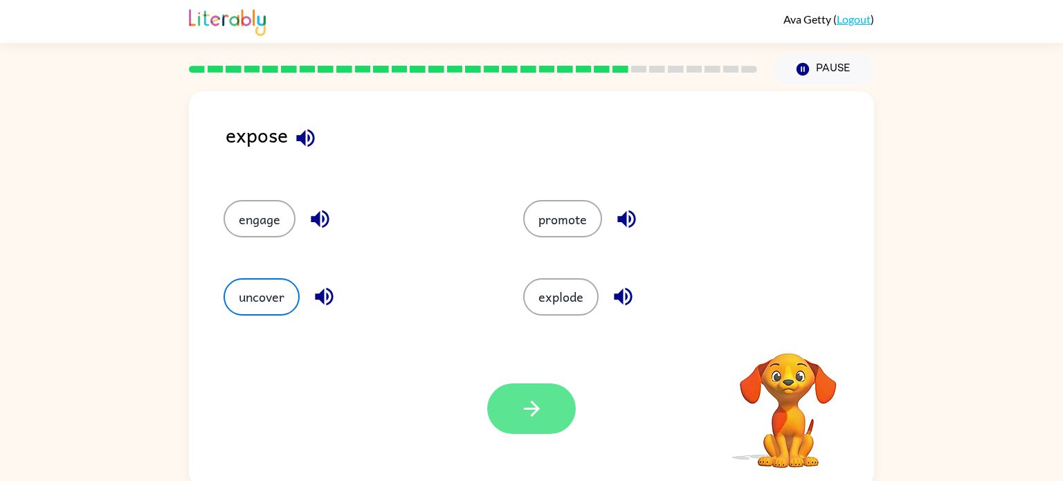
click at [556, 418] on button "button" at bounding box center [531, 408] width 89 height 51
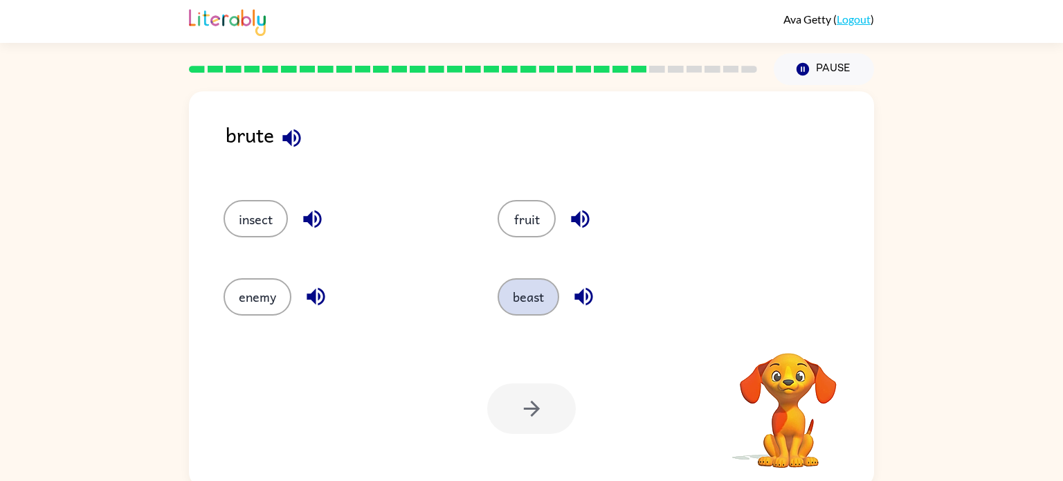
click at [507, 311] on button "beast" at bounding box center [529, 296] width 62 height 37
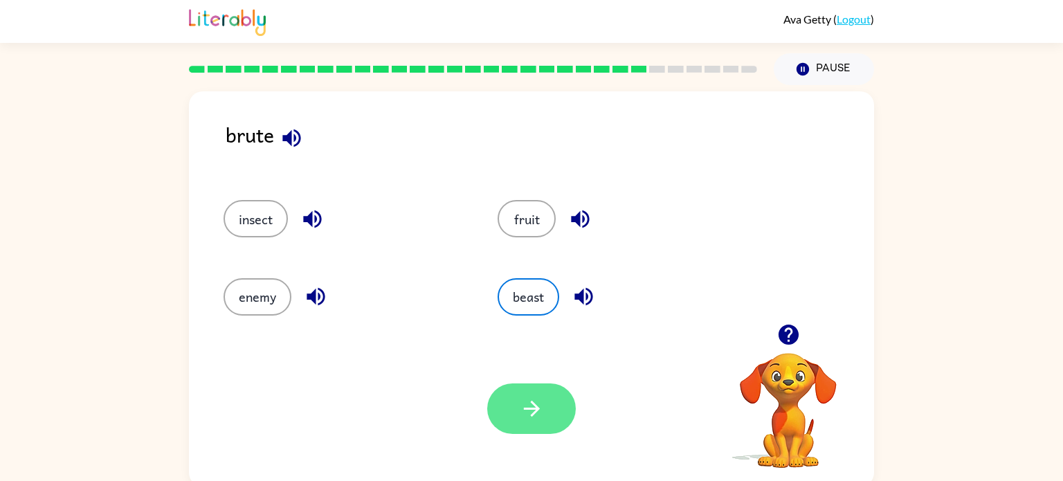
click at [537, 422] on button "button" at bounding box center [531, 408] width 89 height 51
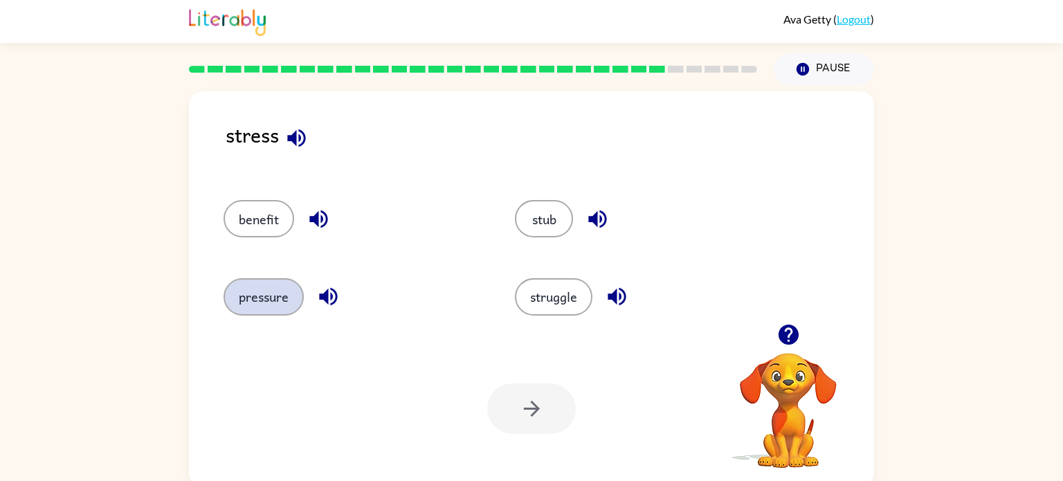
click at [272, 278] on button "pressure" at bounding box center [264, 296] width 80 height 37
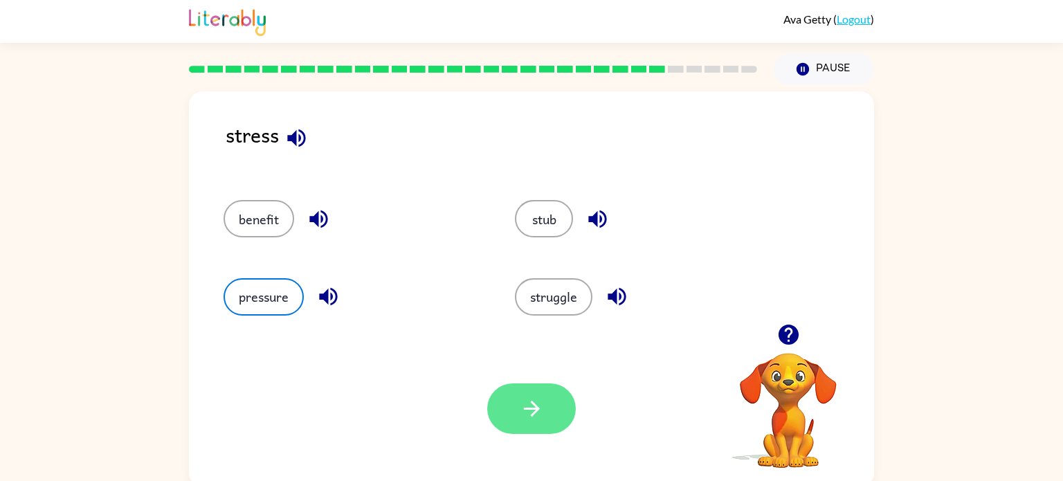
click at [505, 406] on button "button" at bounding box center [531, 408] width 89 height 51
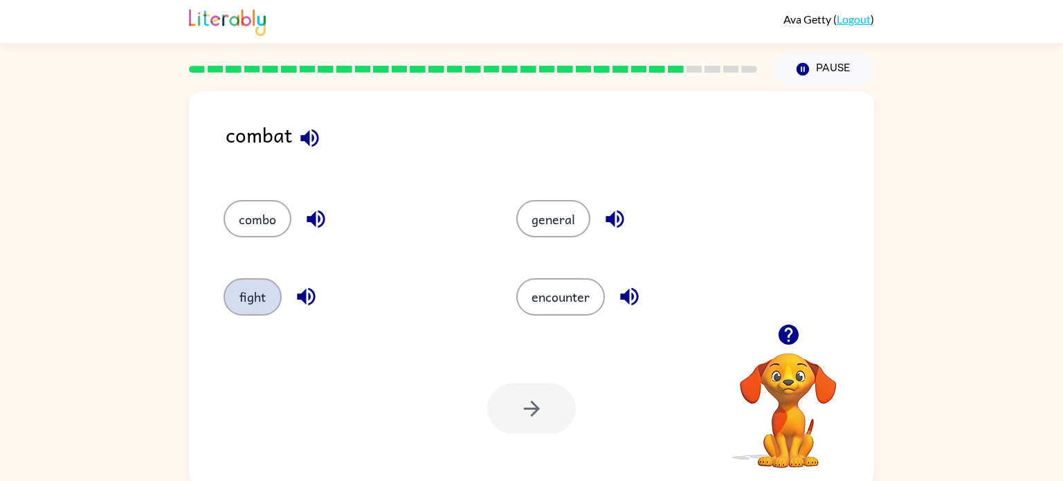
click at [244, 300] on button "fight" at bounding box center [253, 296] width 58 height 37
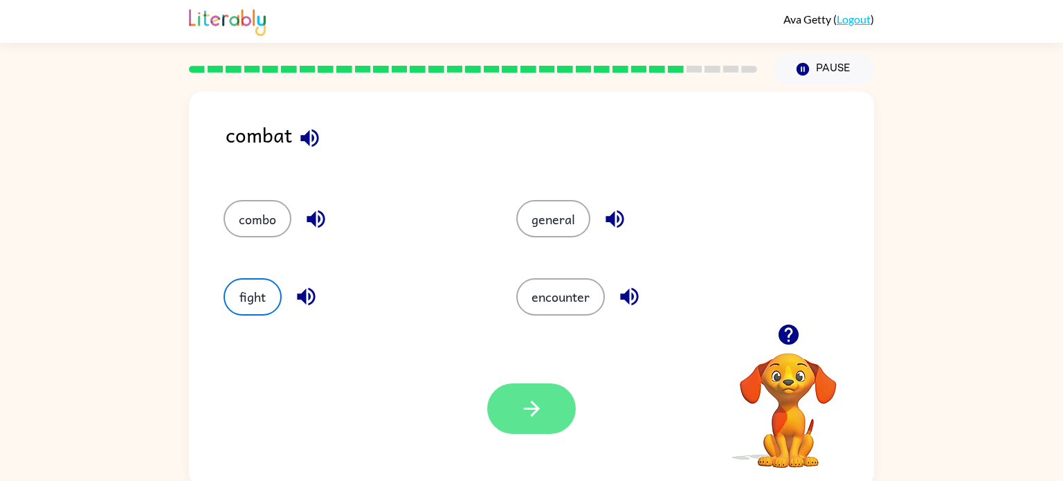
click at [530, 406] on icon "button" at bounding box center [532, 409] width 24 height 24
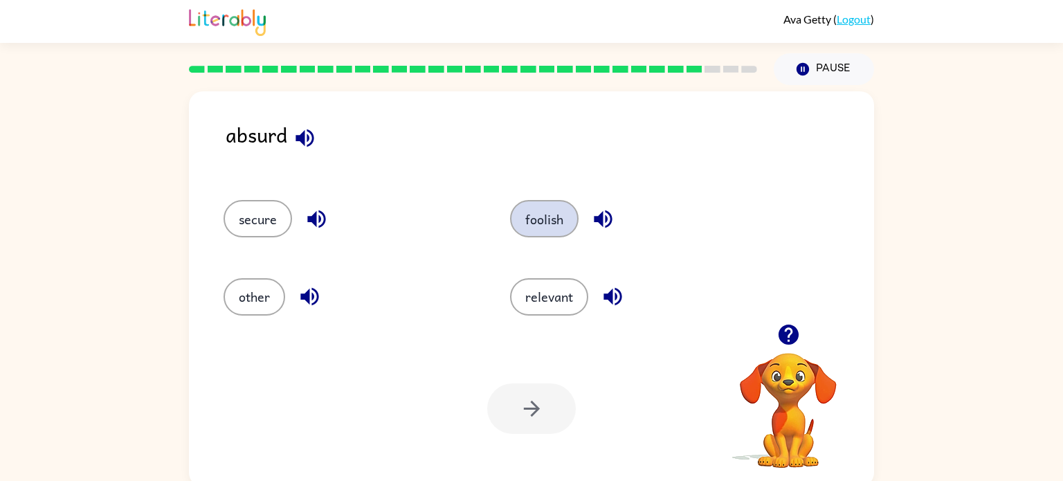
click at [523, 228] on button "foolish" at bounding box center [544, 218] width 69 height 37
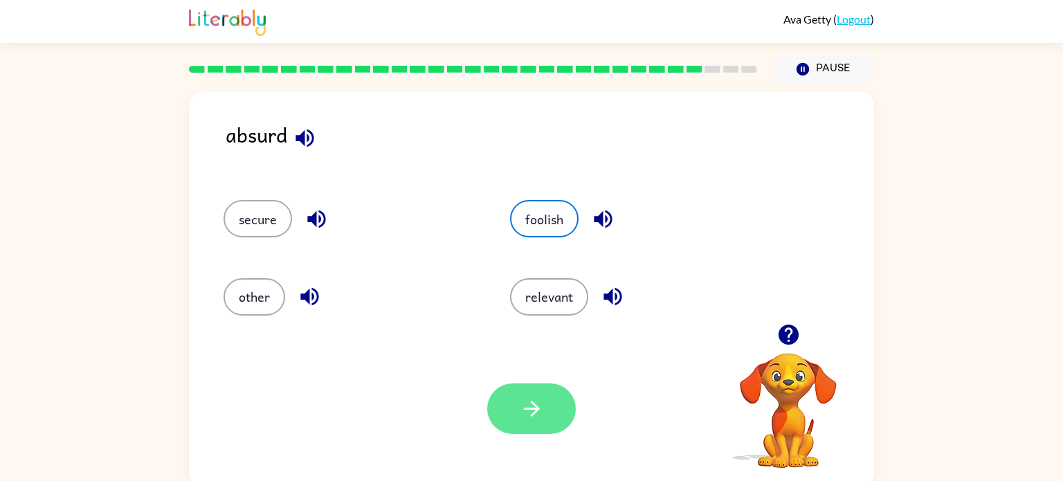
click at [521, 412] on icon "button" at bounding box center [532, 409] width 24 height 24
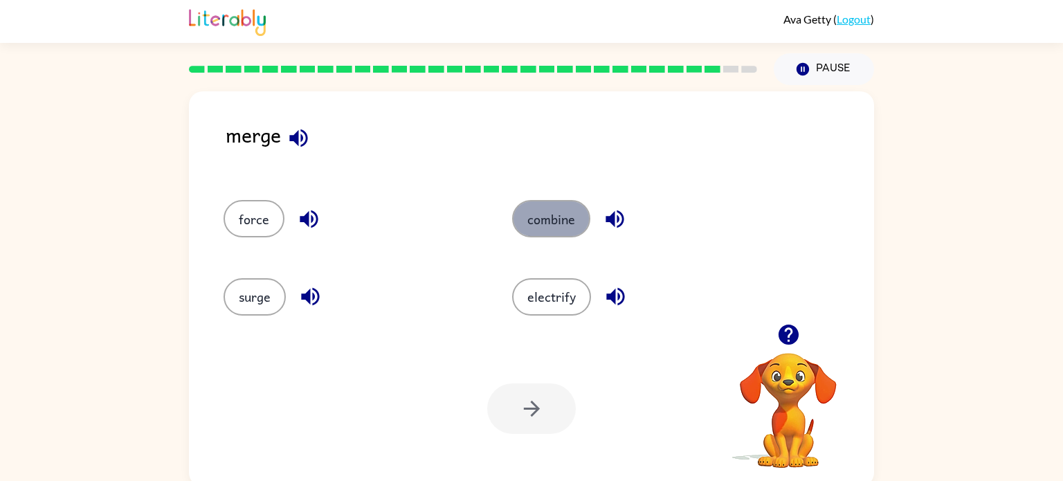
click at [543, 206] on button "combine" at bounding box center [551, 218] width 78 height 37
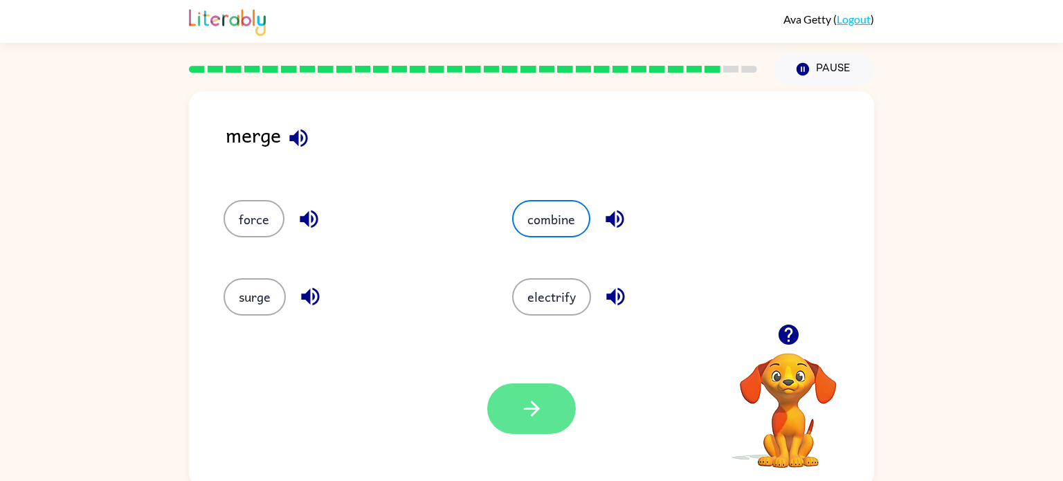
click at [526, 395] on button "button" at bounding box center [531, 408] width 89 height 51
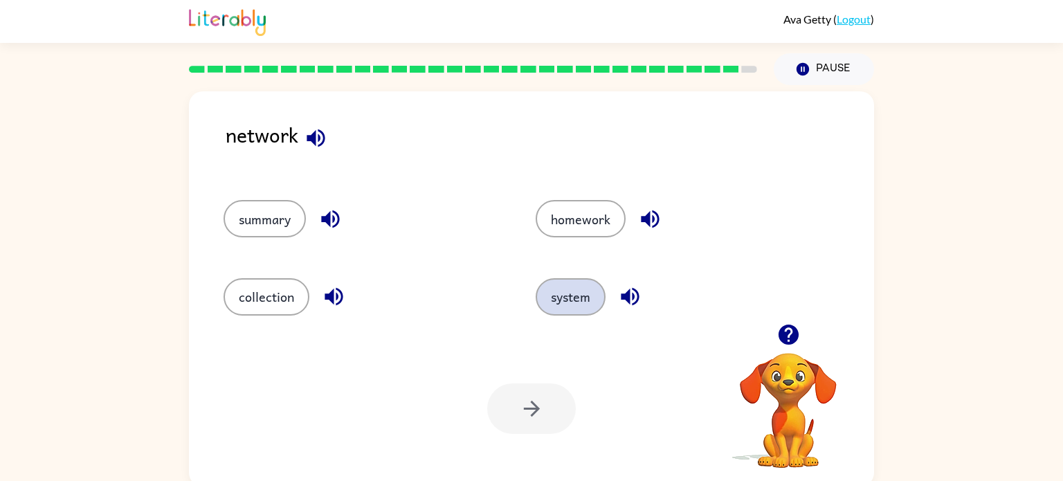
click at [572, 293] on button "system" at bounding box center [571, 296] width 70 height 37
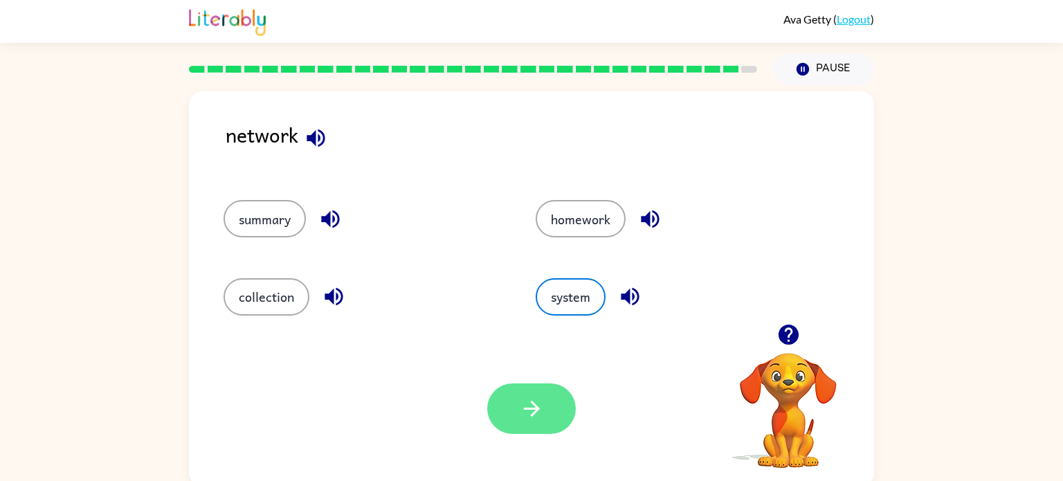
click at [540, 407] on icon "button" at bounding box center [532, 409] width 24 height 24
